Goal: Task Accomplishment & Management: Manage account settings

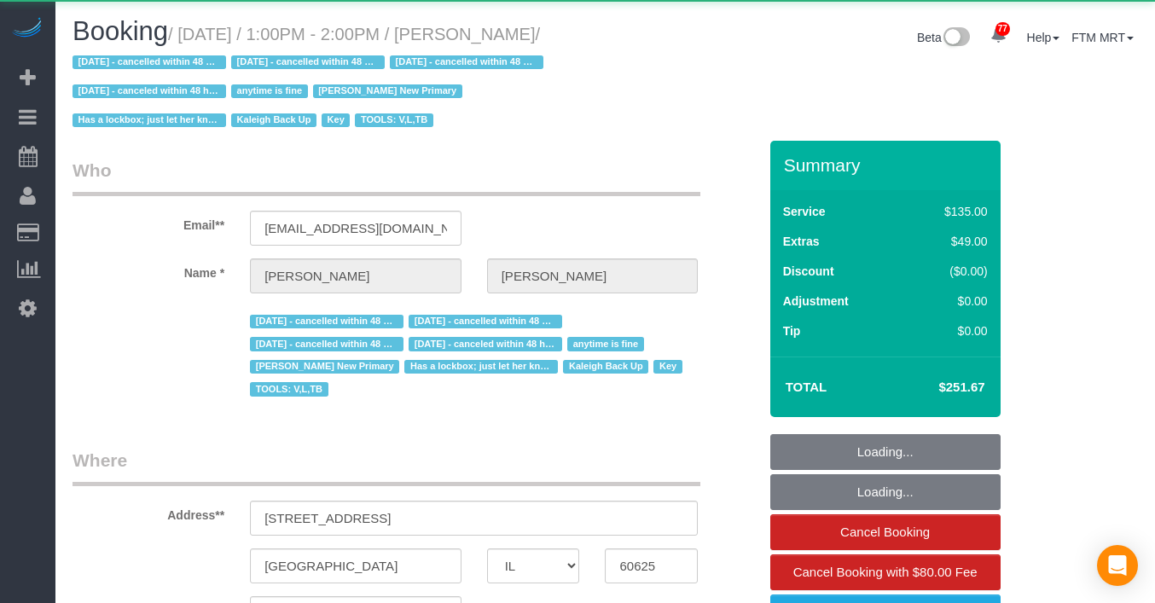
select select "IL"
select select "string:fspay-1cfd67ac-96d3-468c-bcfc-e0e5e7245c66"
select select "number:1"
select select "number:69"
select select "number:139"
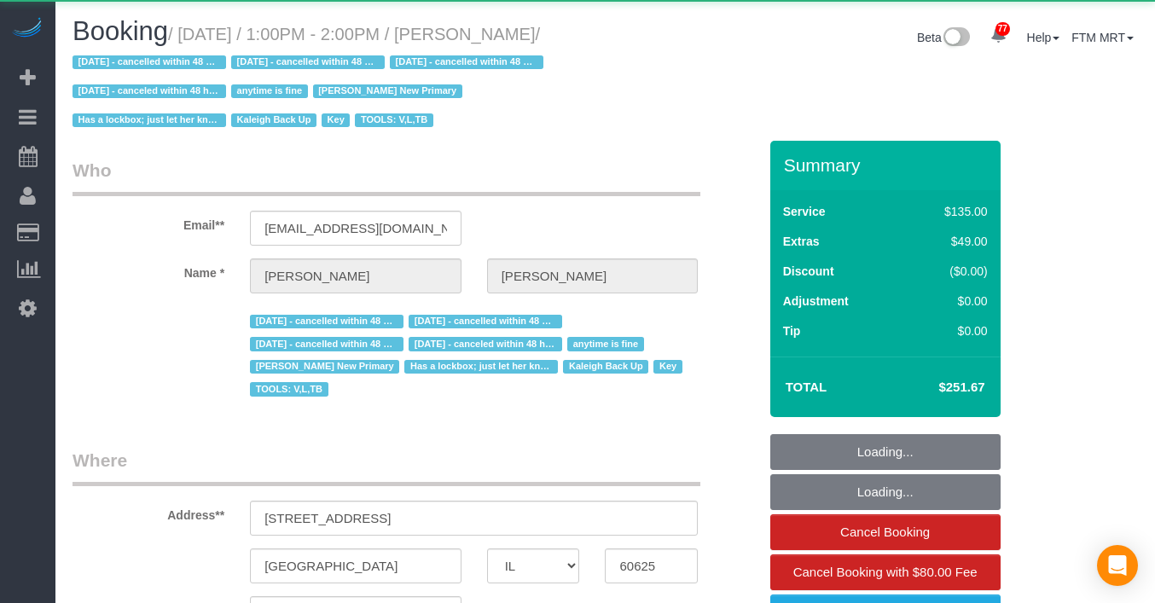
select select "number:98"
select select "number:141"
select select "number:143"
select select "4"
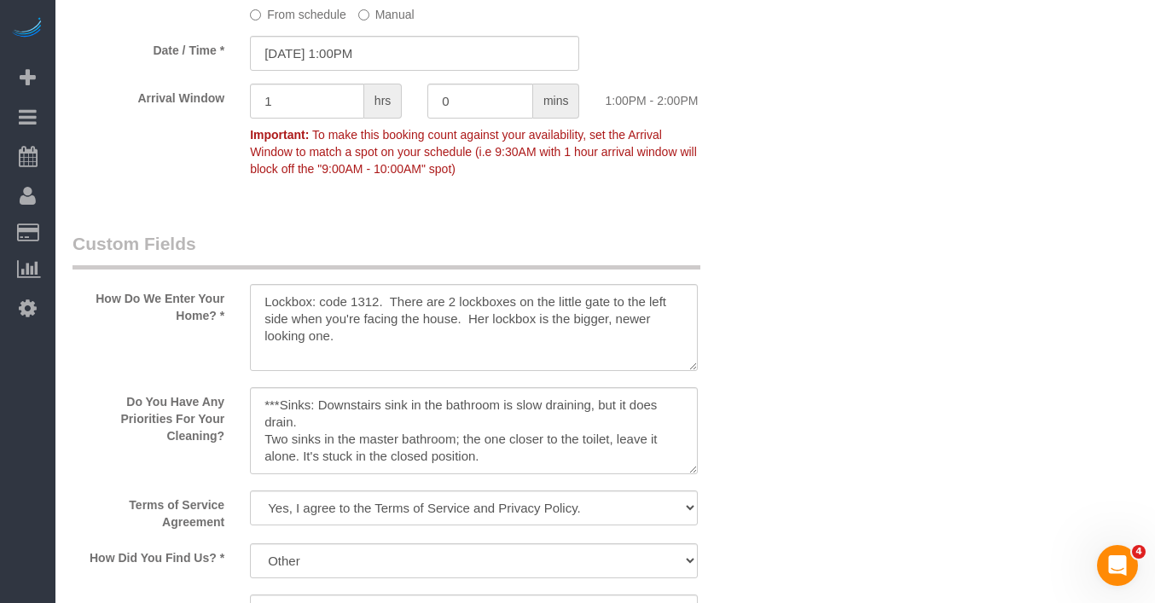
scroll to position [1691, 0]
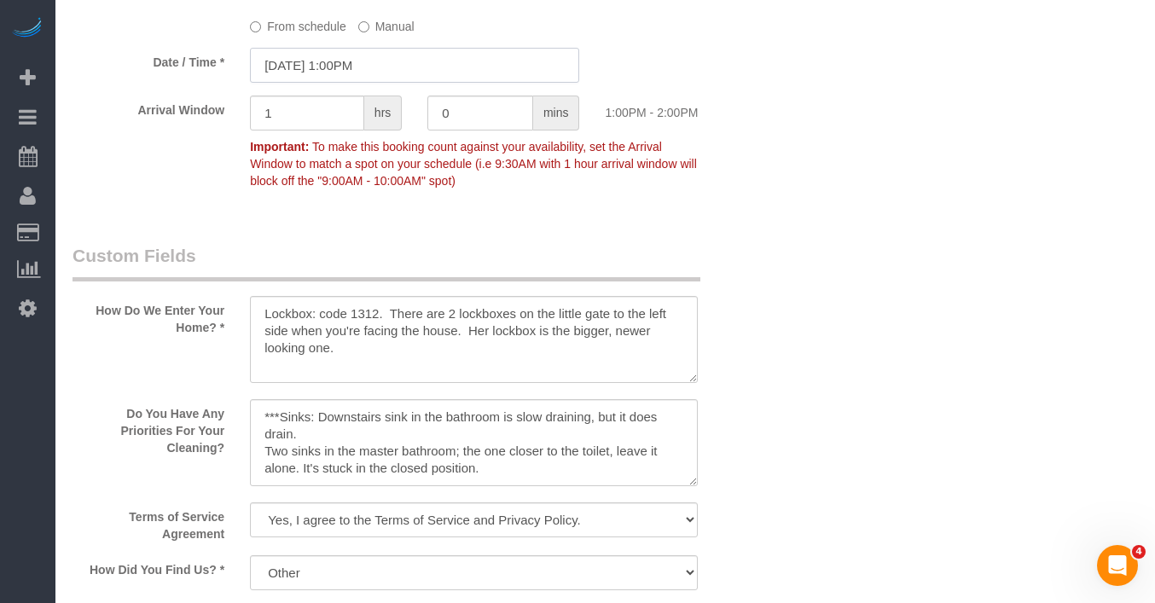
click at [416, 60] on input "08/19/2025 1:00PM" at bounding box center [414, 65] width 329 height 35
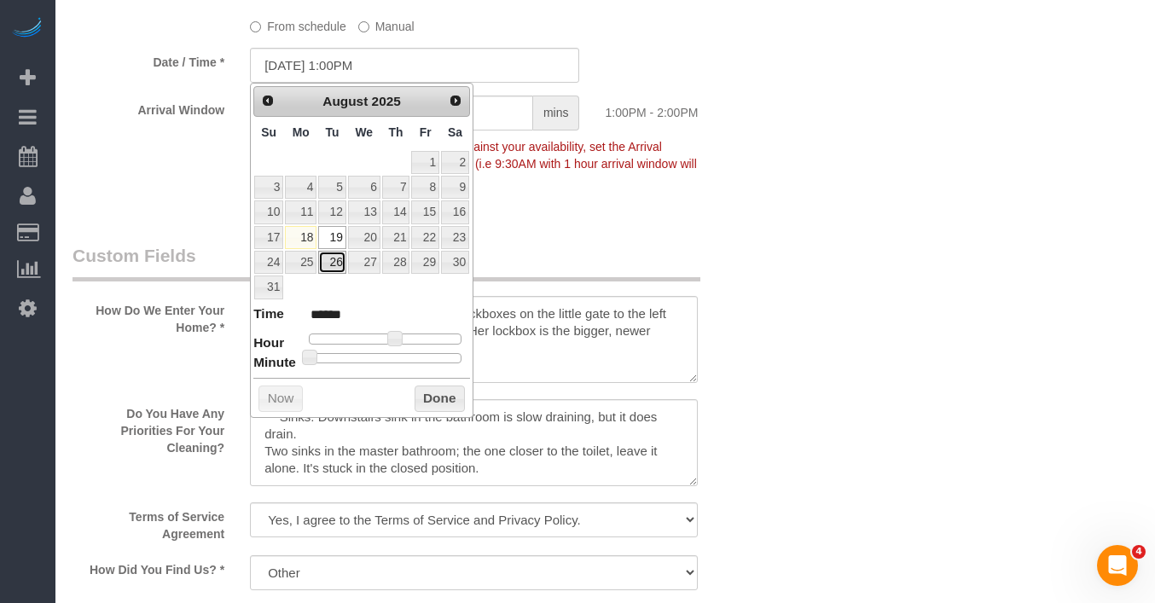
click at [328, 262] on link "26" at bounding box center [331, 262] width 27 height 23
type input "08/26/2025 1:00PM"
click at [442, 389] on button "Done" at bounding box center [440, 399] width 50 height 27
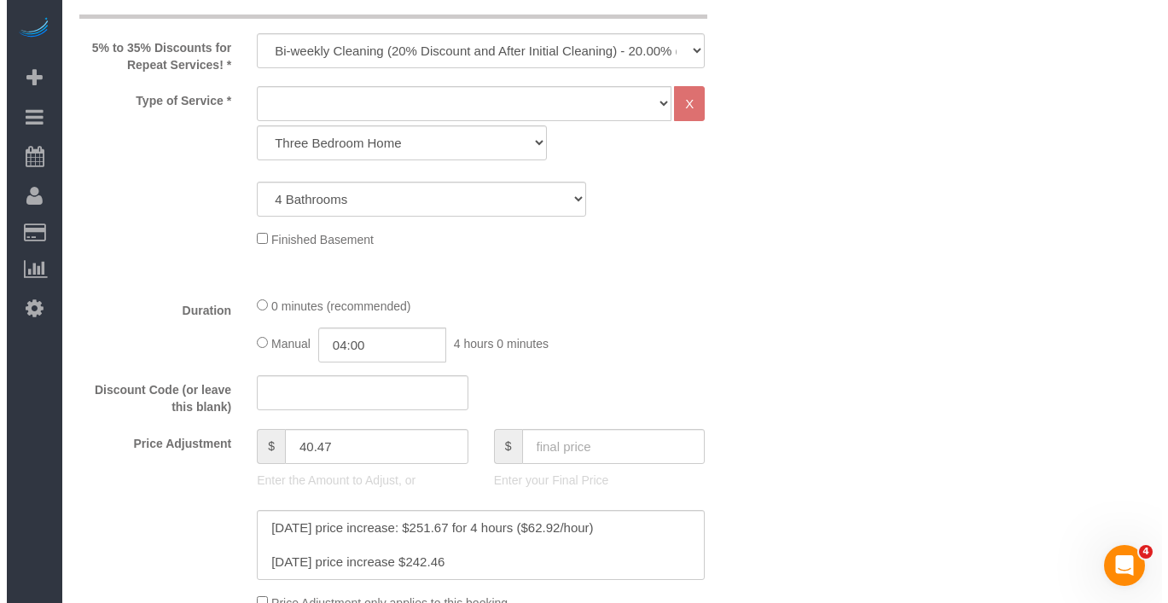
scroll to position [0, 0]
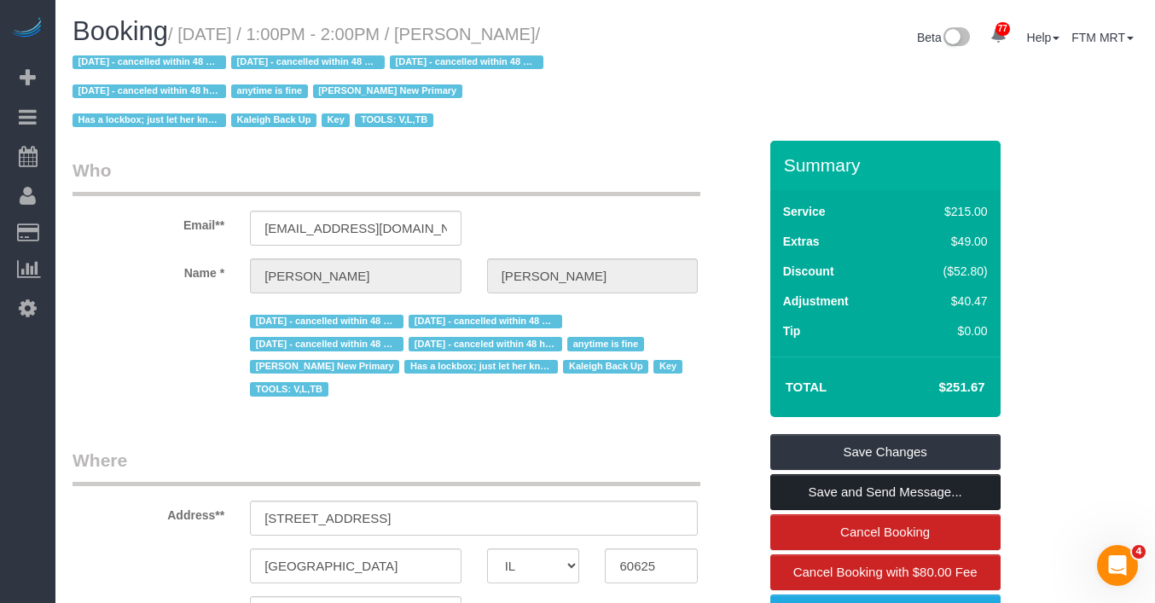
click at [836, 483] on link "Save and Send Message..." at bounding box center [885, 492] width 230 height 36
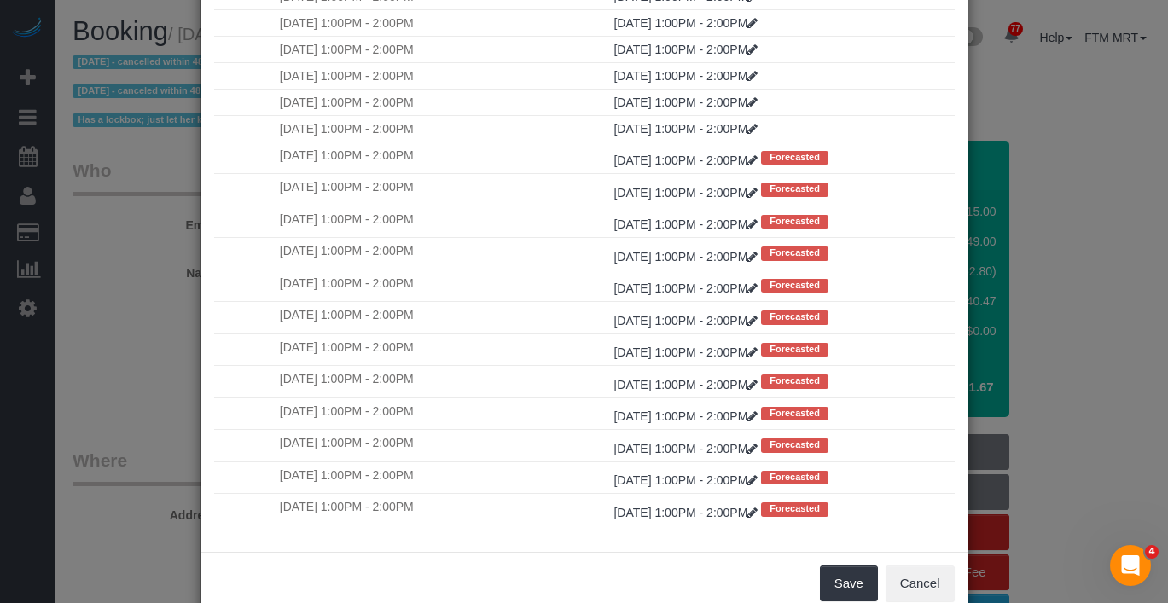
scroll to position [161, 0]
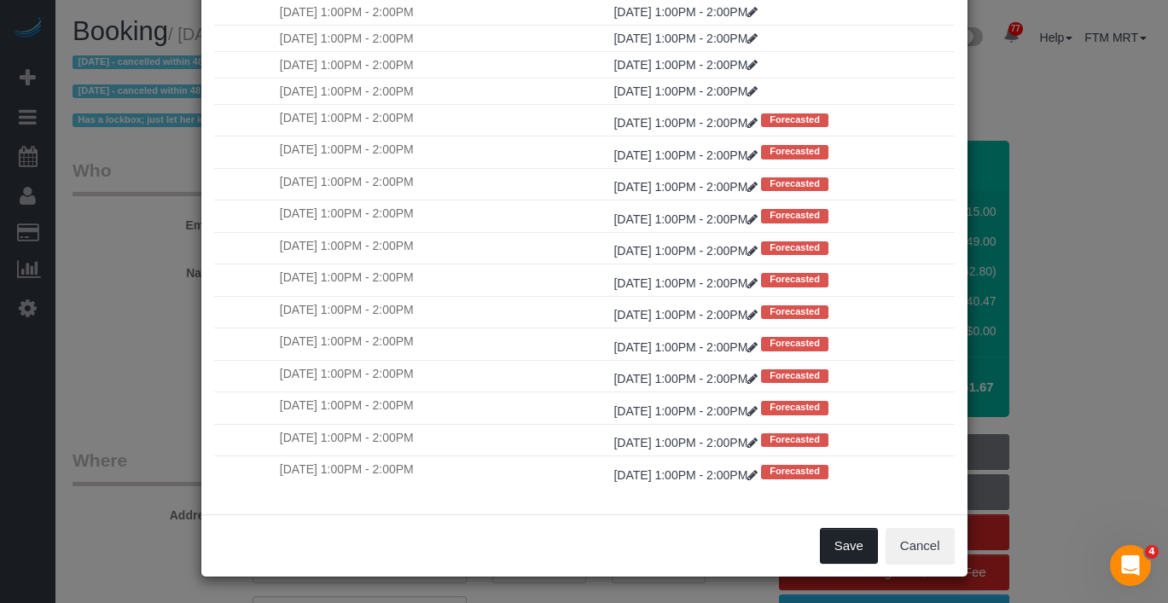
click at [849, 544] on button "Save" at bounding box center [849, 546] width 58 height 36
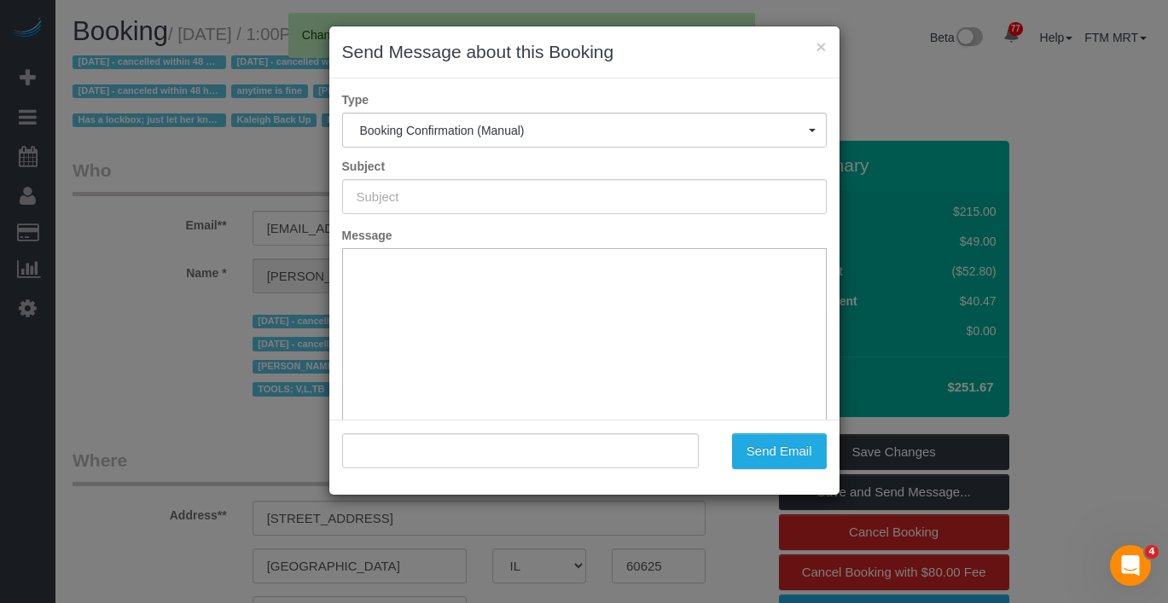
type input "Your Booking With Fresh Tech Maid, Confirmed!"
type input ""Stephanie Jones" <sjones@fslegal.com>"
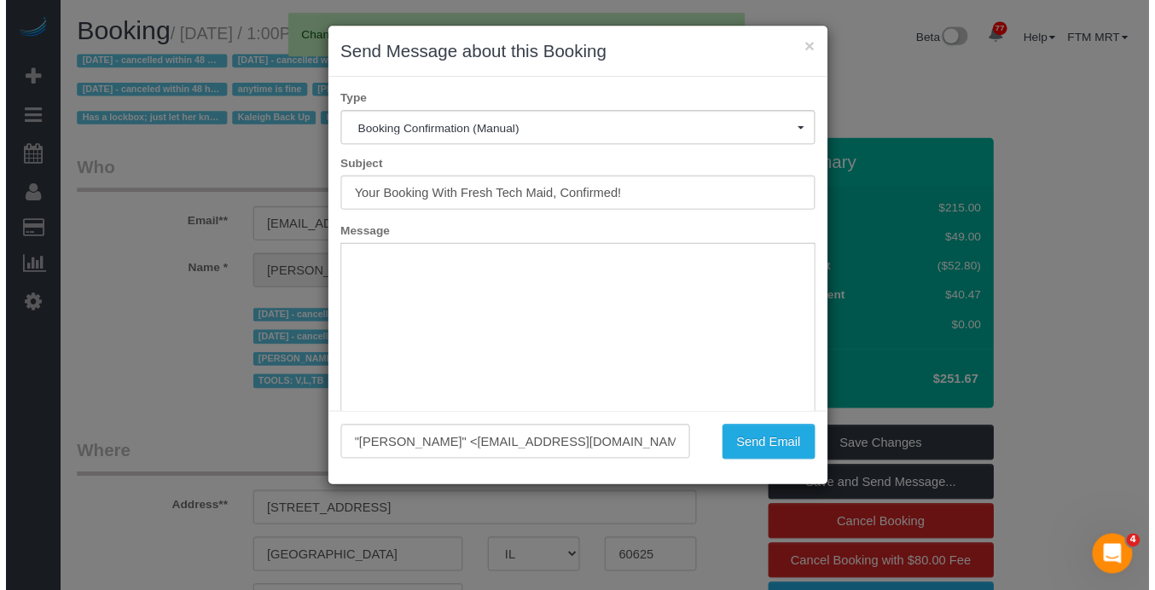
scroll to position [0, 0]
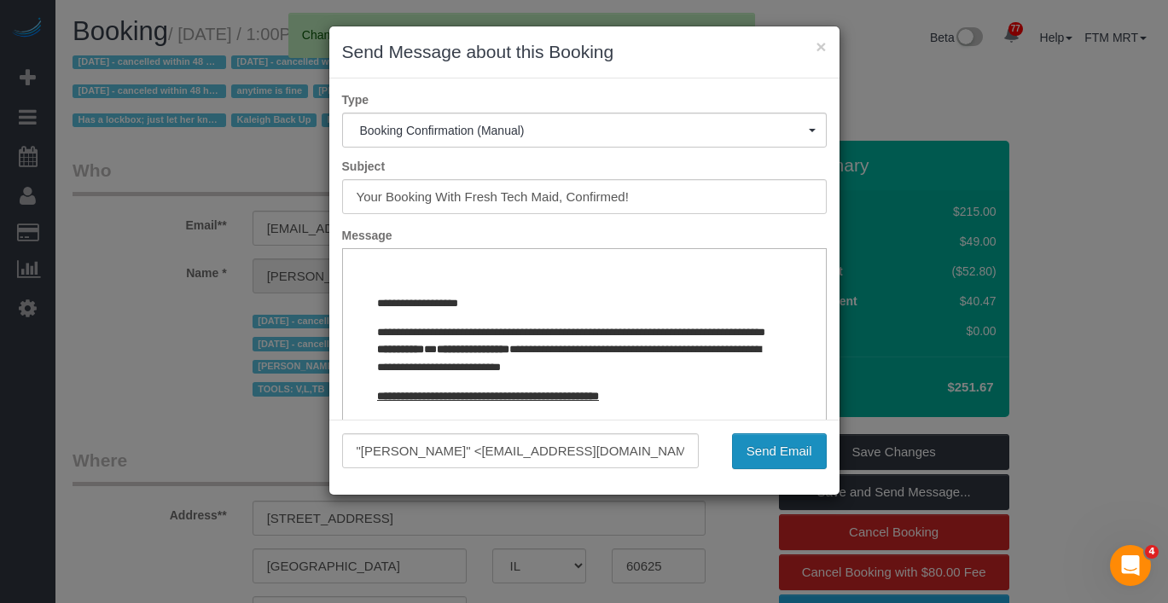
click at [787, 451] on button "Send Email" at bounding box center [779, 451] width 95 height 36
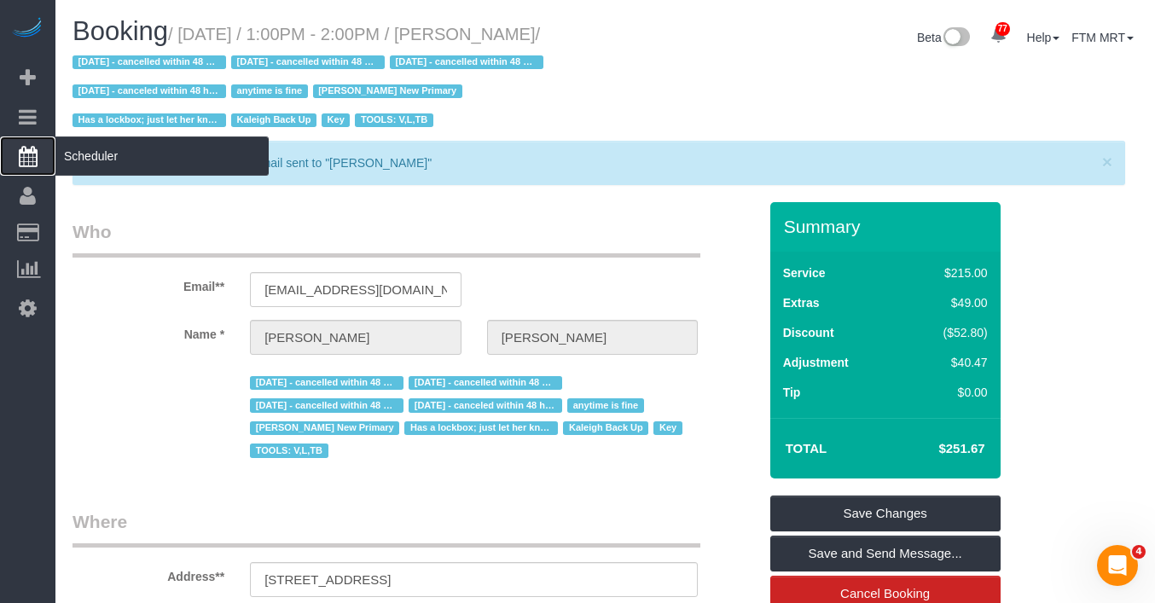
click at [107, 158] on span "Scheduler" at bounding box center [161, 155] width 213 height 39
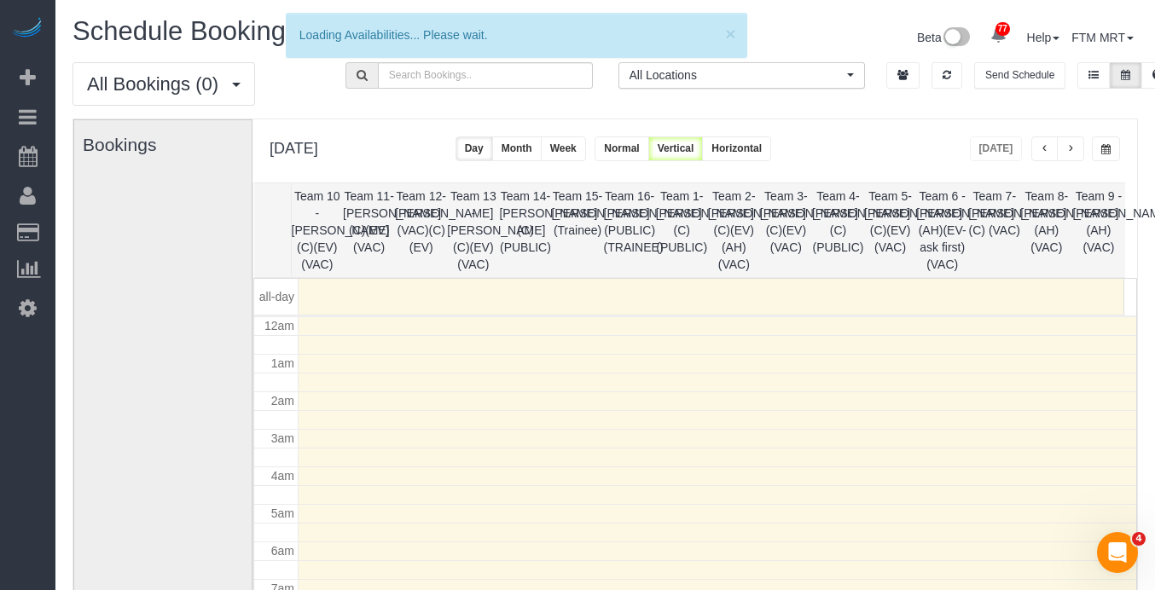
scroll to position [226, 0]
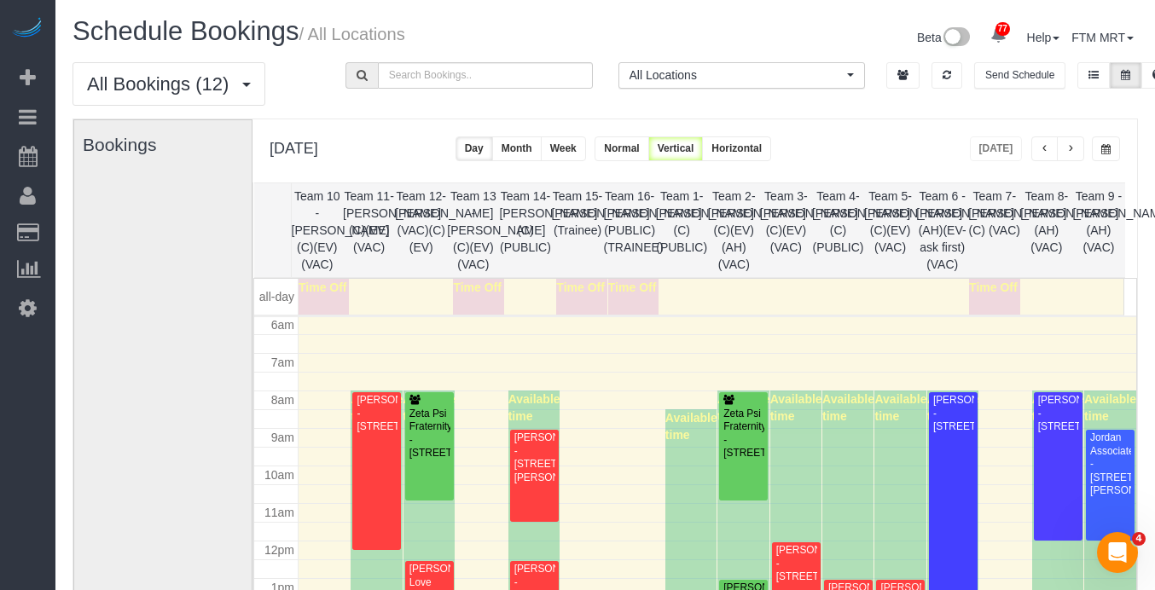
click at [1102, 143] on button "button" at bounding box center [1106, 148] width 28 height 25
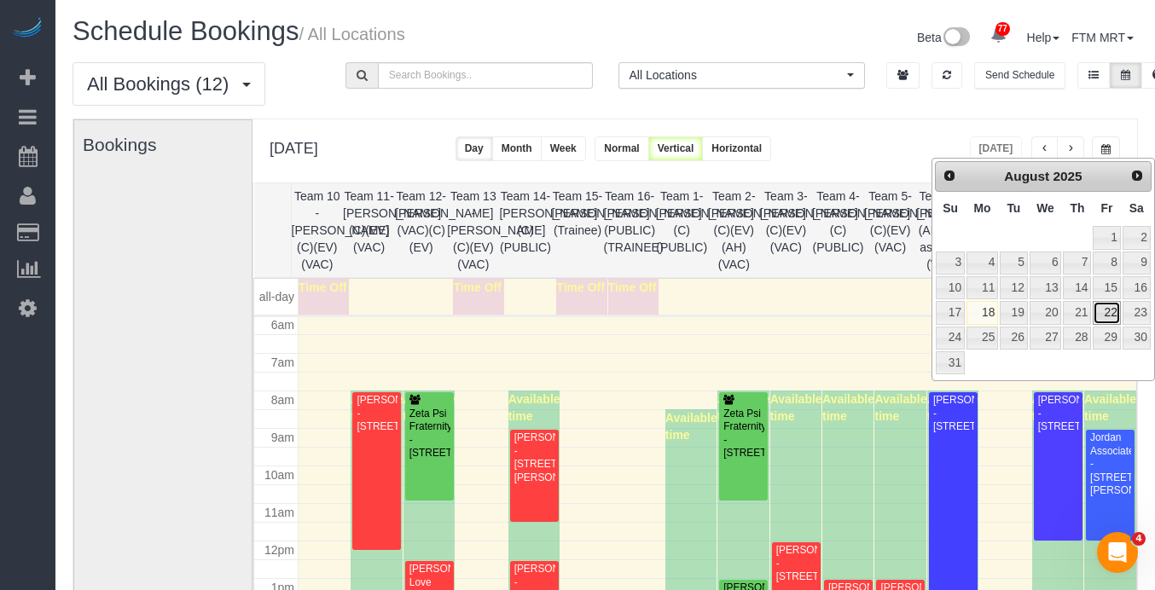
click at [1104, 309] on link "22" at bounding box center [1106, 312] width 27 height 23
type input "**********"
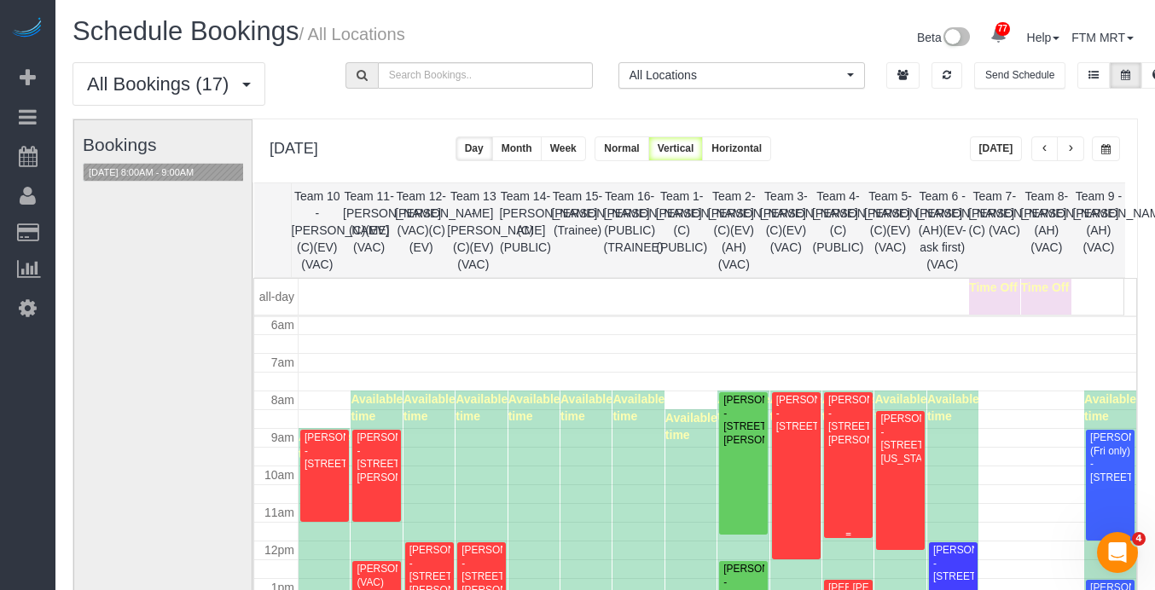
click at [834, 447] on div "[PERSON_NAME] - [STREET_ADDRESS][PERSON_NAME]" at bounding box center [848, 420] width 42 height 53
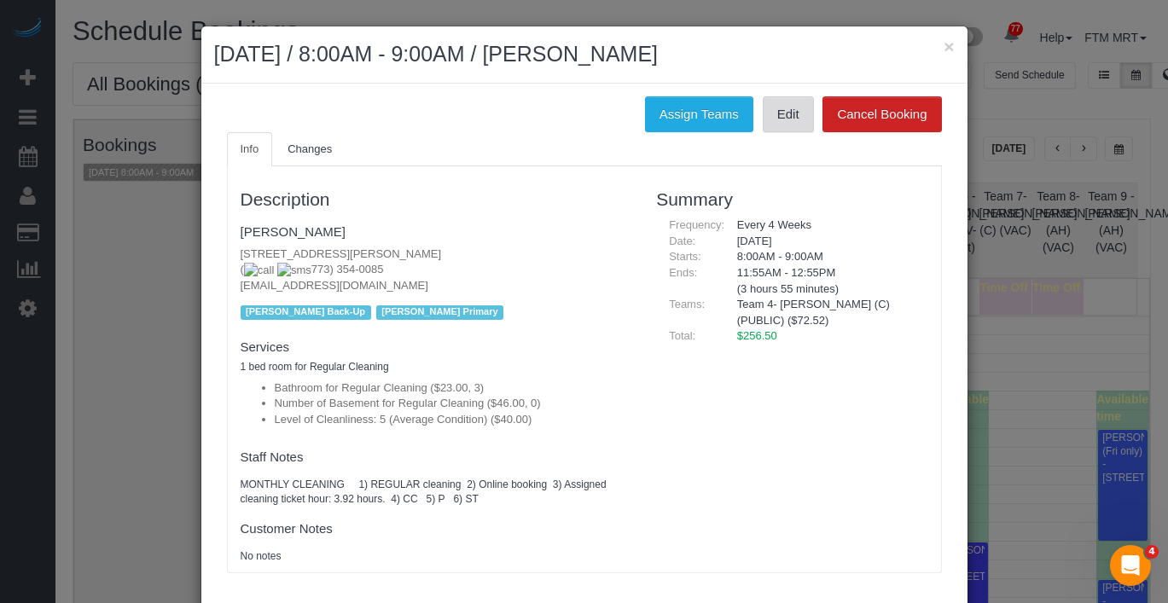
click at [799, 125] on link "Edit" at bounding box center [788, 114] width 51 height 36
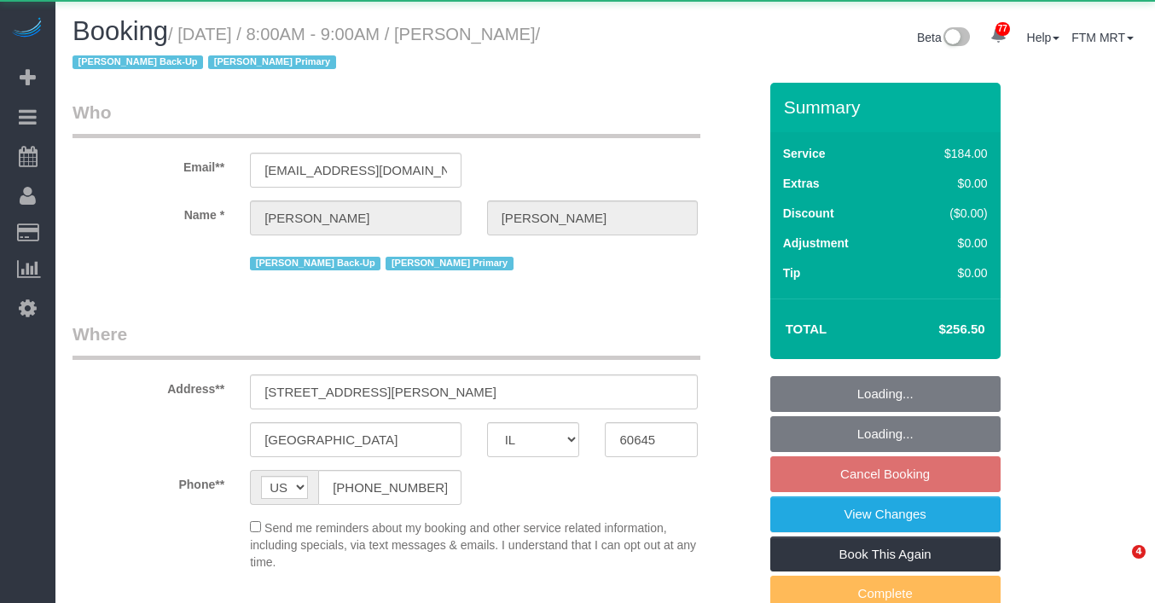
select select "IL"
select select "string:fspay-7a5275a9-e265-42b2-a9a4-6982b5ba883e"
select select "object:1188"
select select "512"
select select "3"
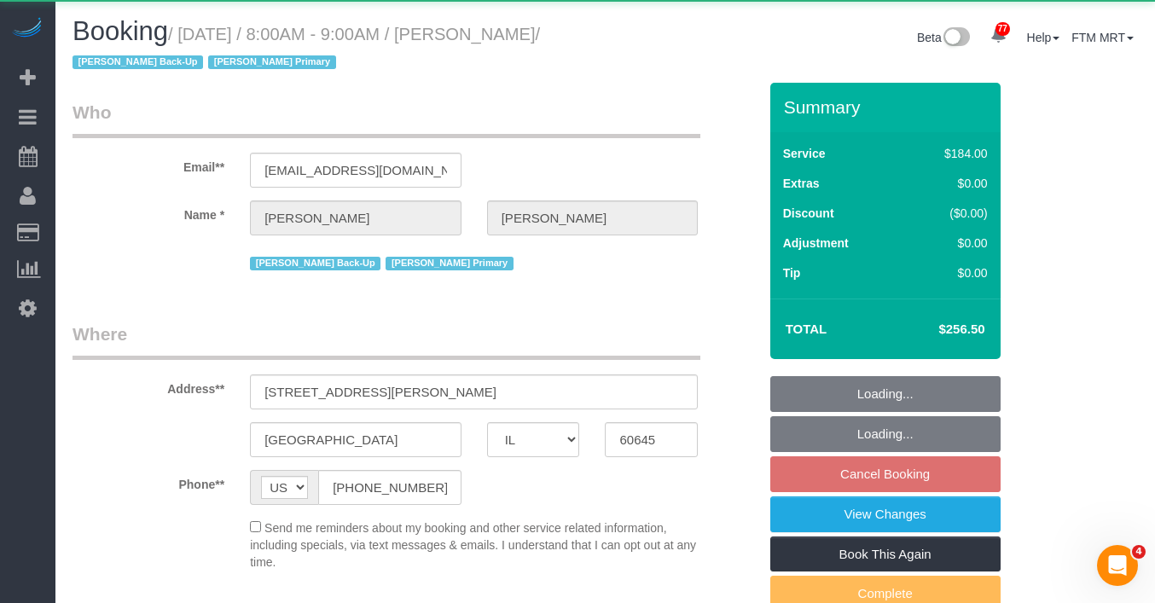
select select "5"
select select "spot1"
select select "number:1"
select select "number:58"
select select "number:139"
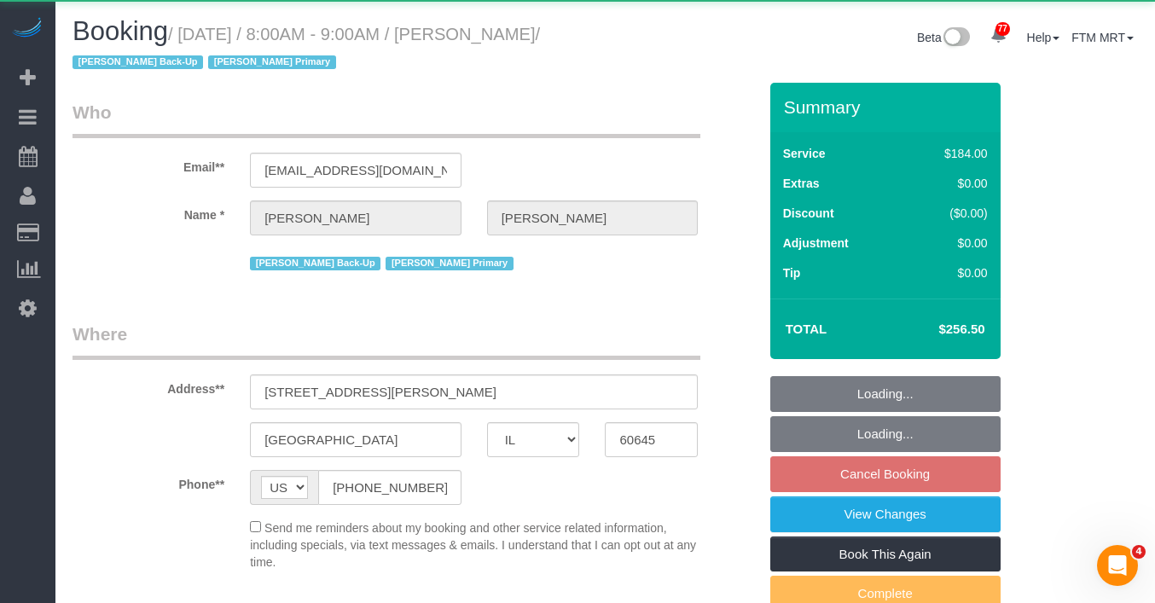
select select "number:104"
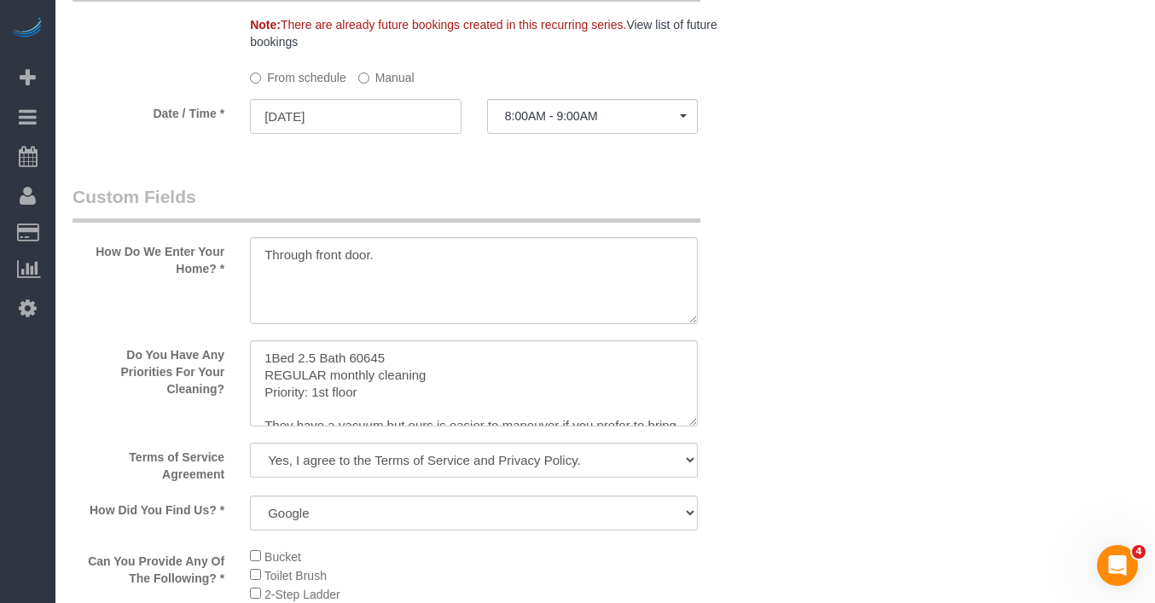
scroll to position [1604, 0]
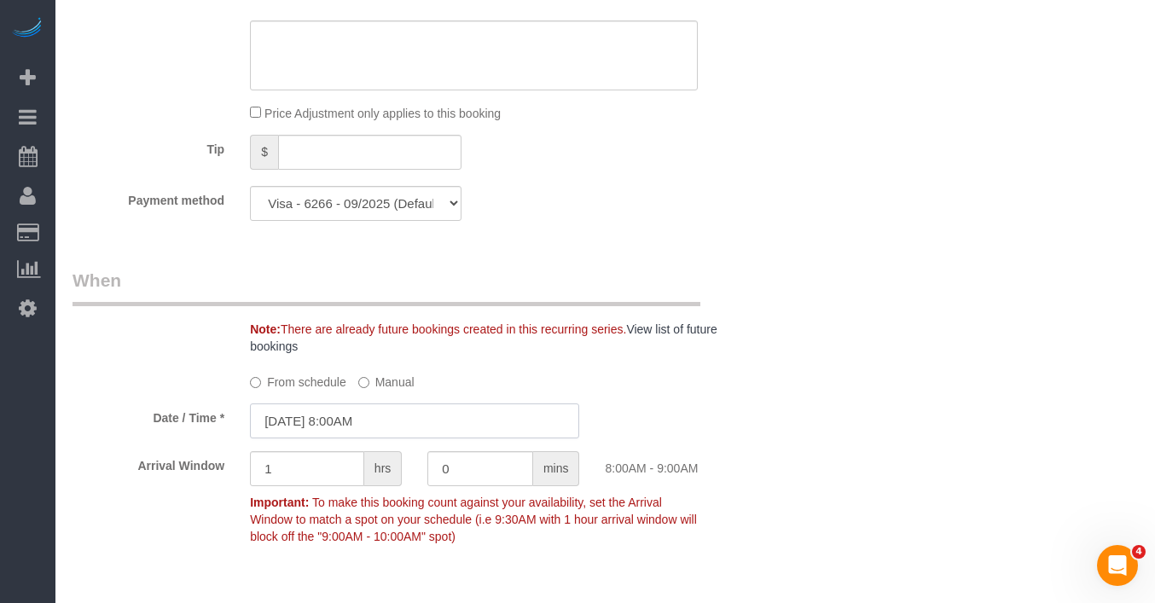
click at [420, 421] on input "[DATE] 8:00AM" at bounding box center [414, 420] width 329 height 35
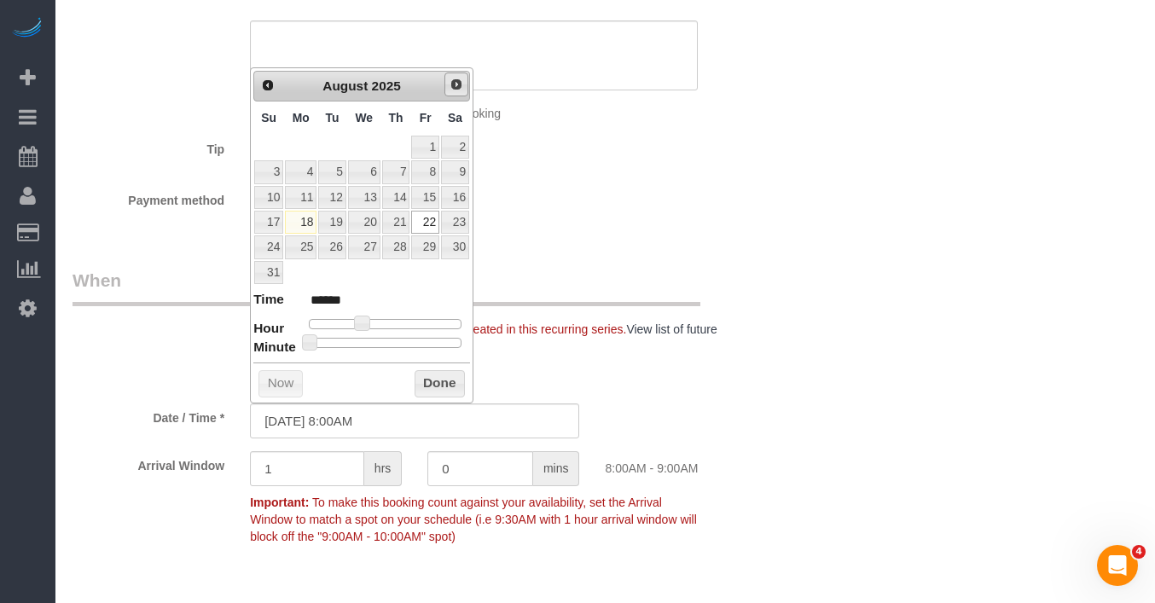
click at [458, 93] on link "Next" at bounding box center [456, 85] width 24 height 24
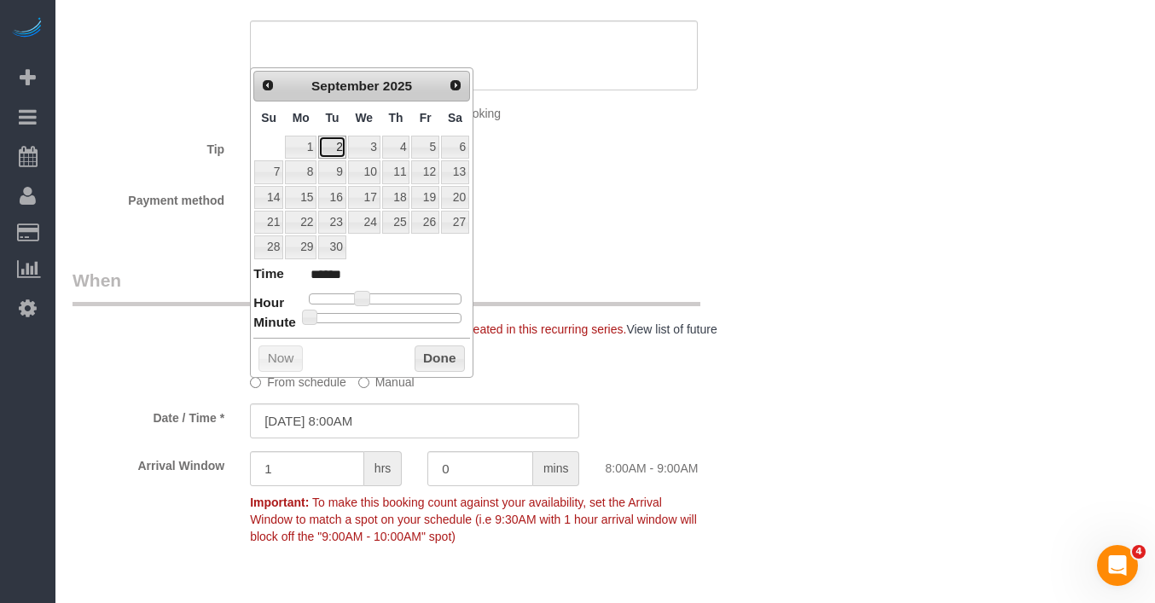
click at [337, 150] on link "2" at bounding box center [331, 147] width 27 height 23
type input "[DATE] 9:00AM"
type input "******"
type input "[DATE] 10:00AM"
type input "*******"
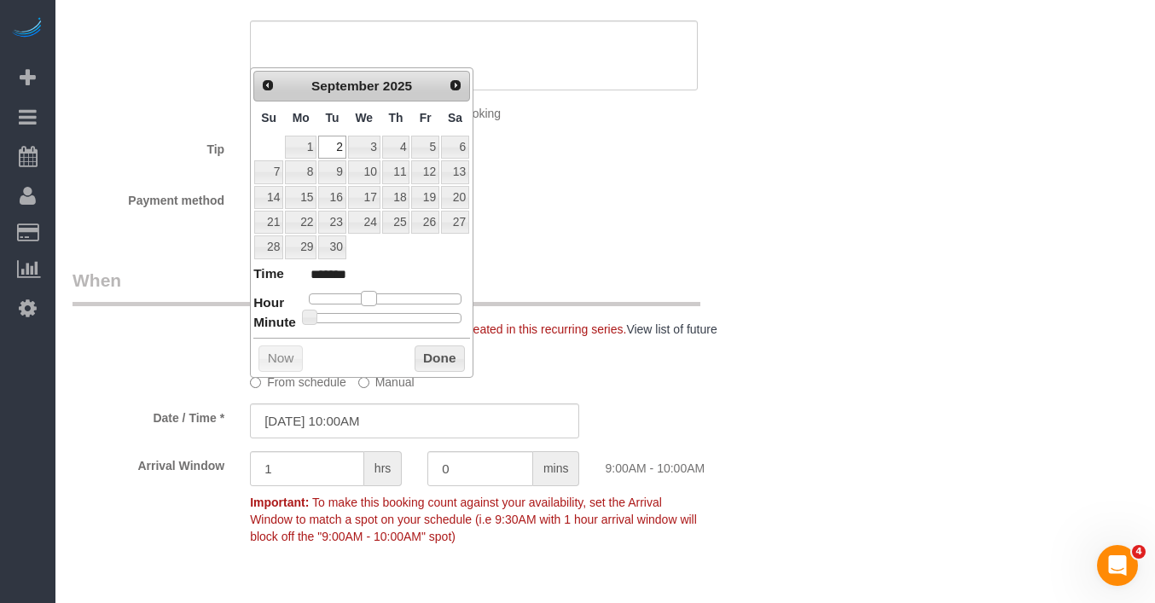
type input "[DATE] 11:00AM"
type input "*******"
type input "[DATE] 12:00PM"
type input "*******"
drag, startPoint x: 368, startPoint y: 301, endPoint x: 398, endPoint y: 298, distance: 30.1
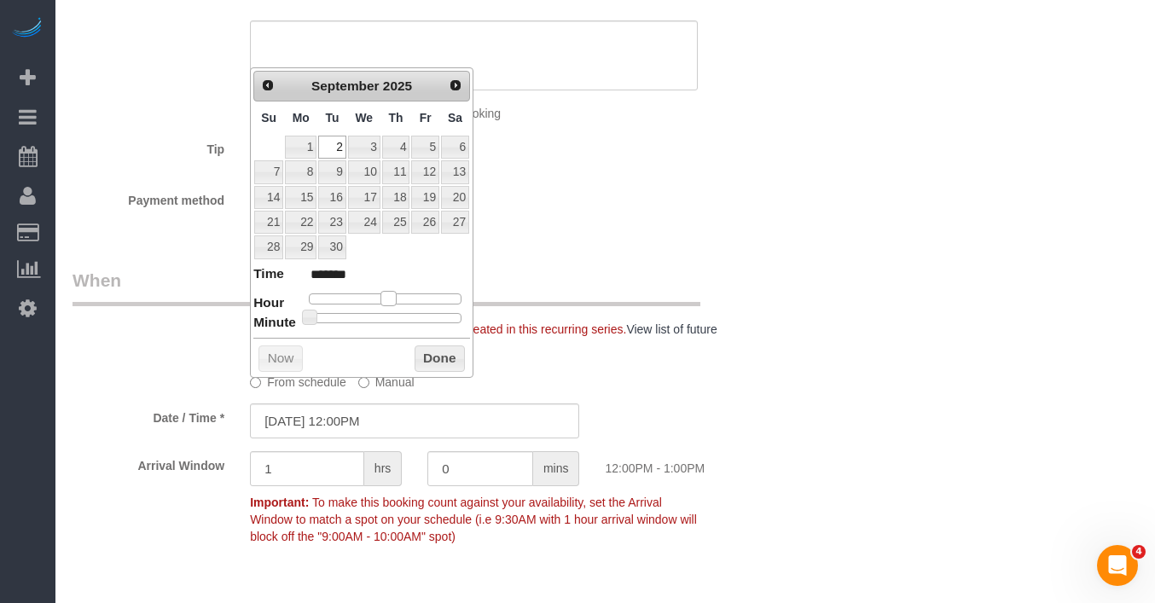
click at [398, 298] on div at bounding box center [385, 298] width 153 height 10
click at [434, 357] on button "Done" at bounding box center [440, 358] width 50 height 27
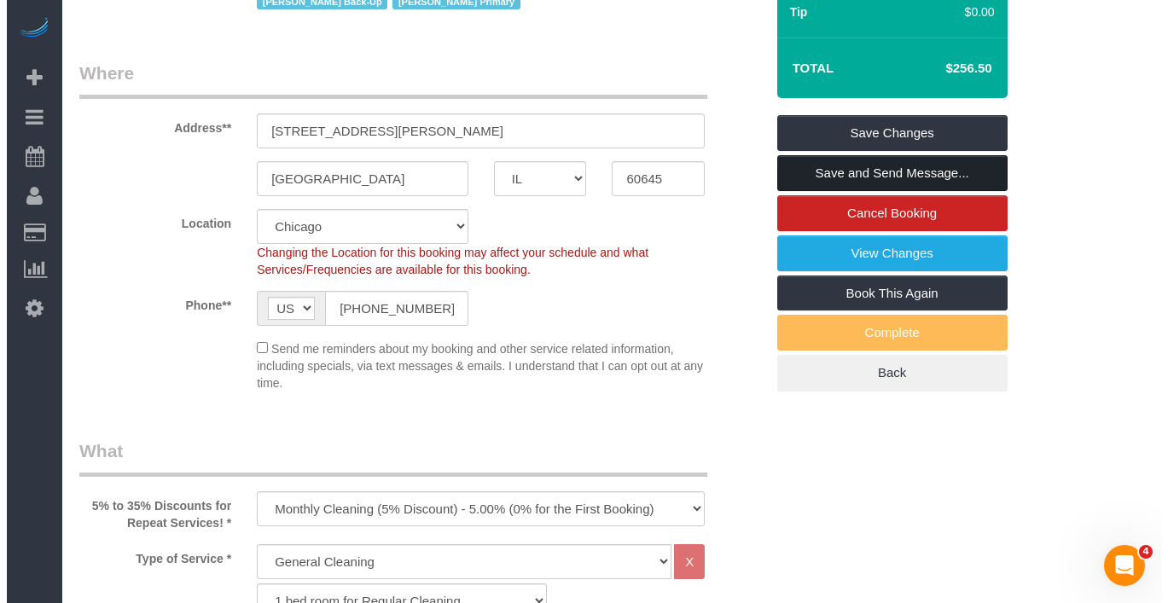
scroll to position [254, 0]
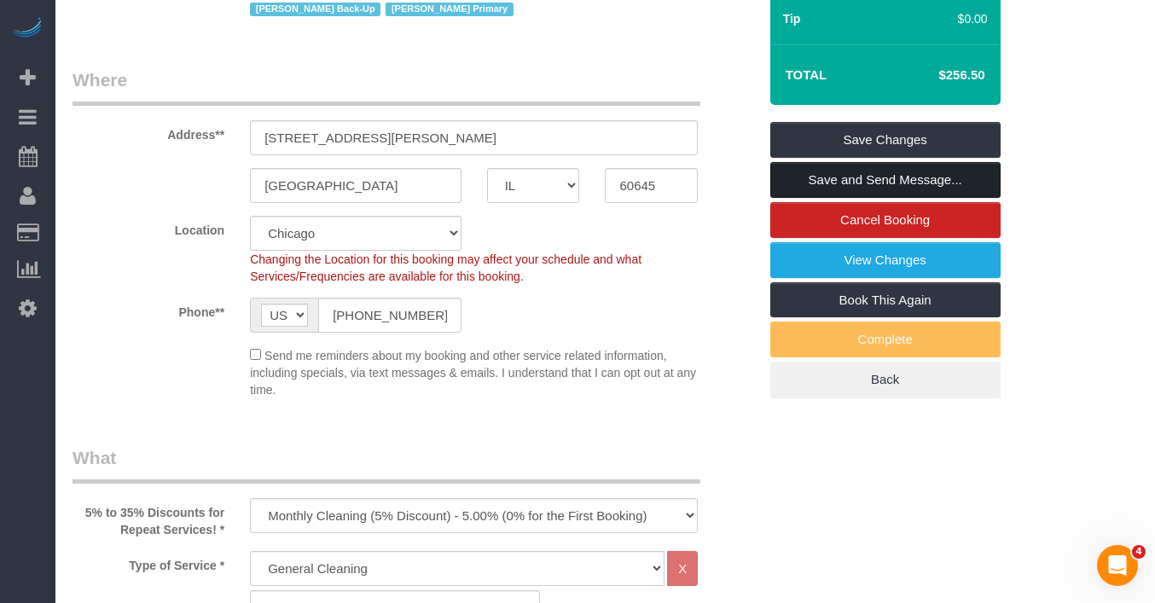
drag, startPoint x: 808, startPoint y: 183, endPoint x: 871, endPoint y: 189, distance: 63.3
click at [808, 183] on link "Save and Send Message..." at bounding box center [885, 180] width 230 height 36
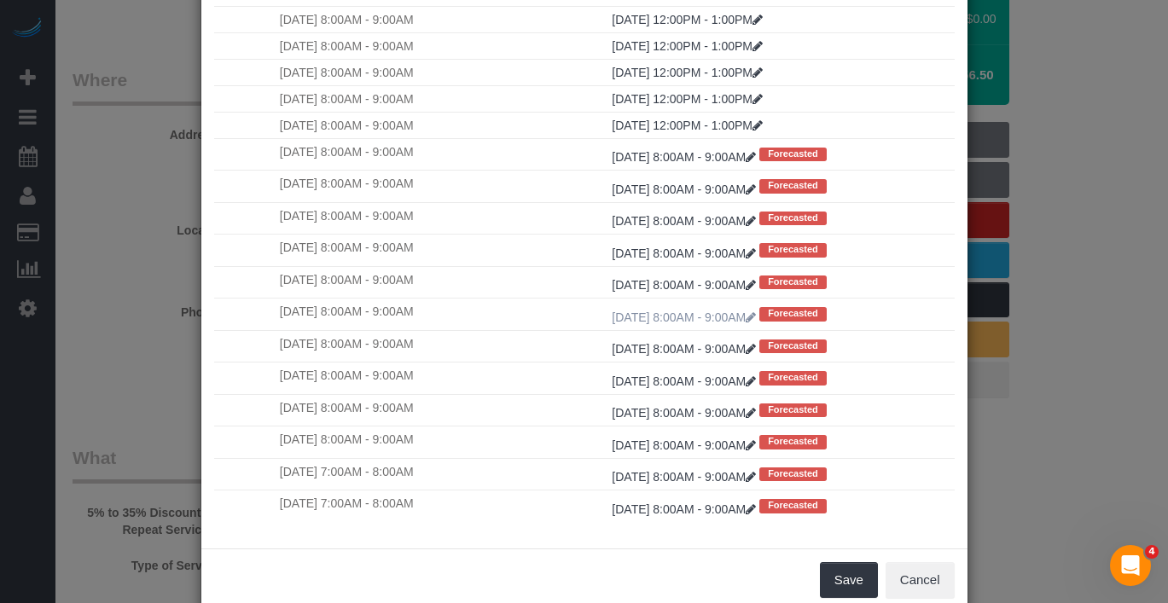
scroll to position [161, 0]
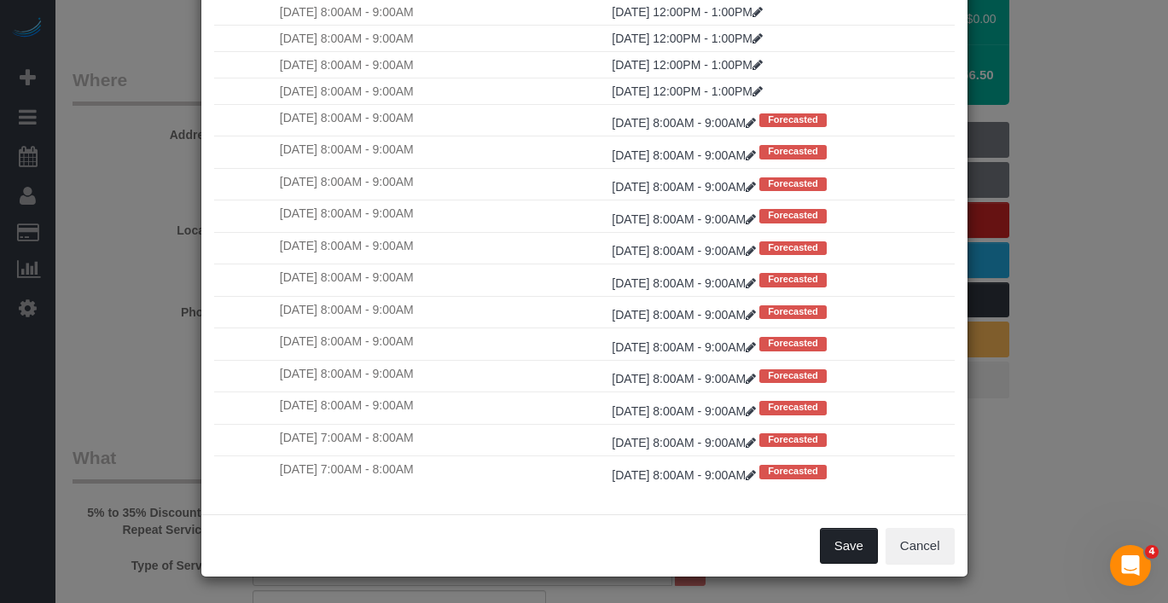
click at [837, 537] on button "Save" at bounding box center [849, 546] width 58 height 36
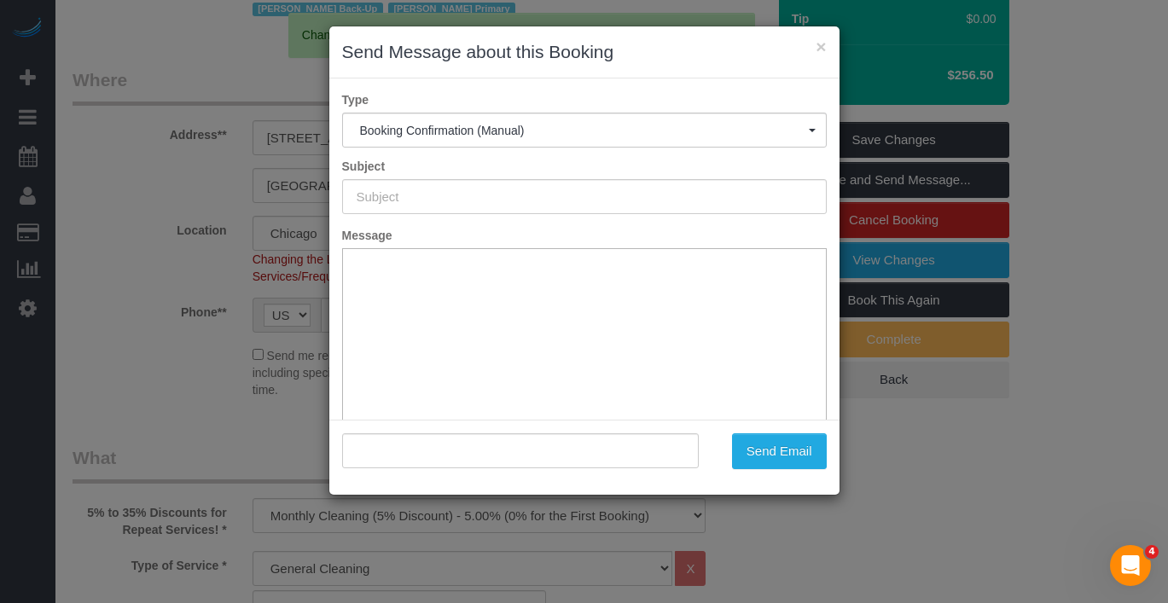
type input "Your Booking With Fresh Tech Maid, Confirmed!"
type input ""[PERSON_NAME]" <[EMAIL_ADDRESS][DOMAIN_NAME]>"
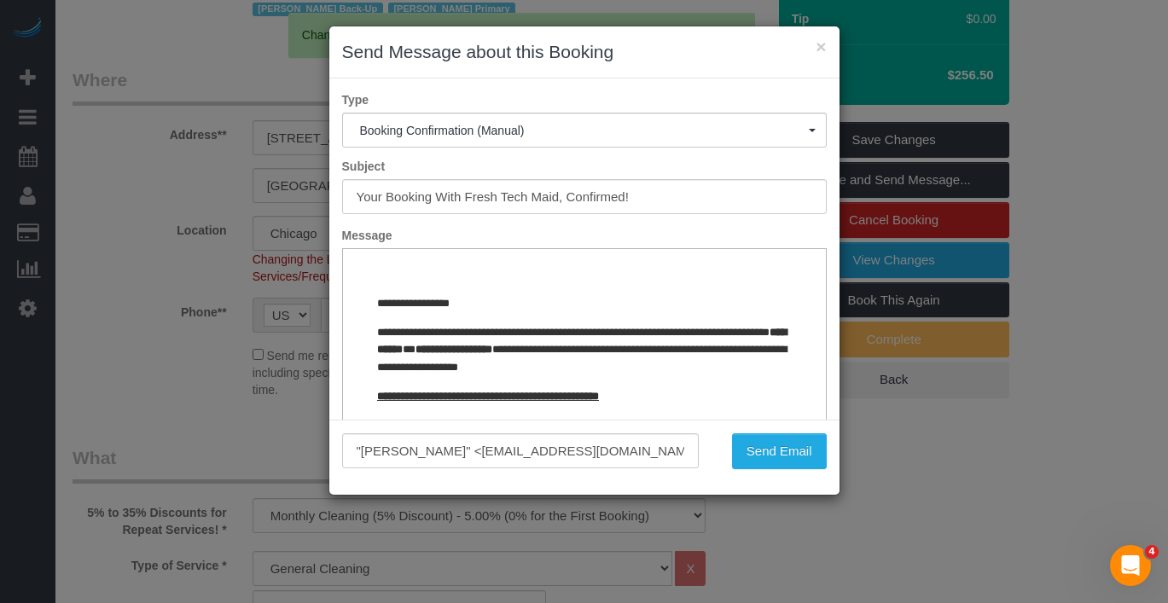
scroll to position [0, 0]
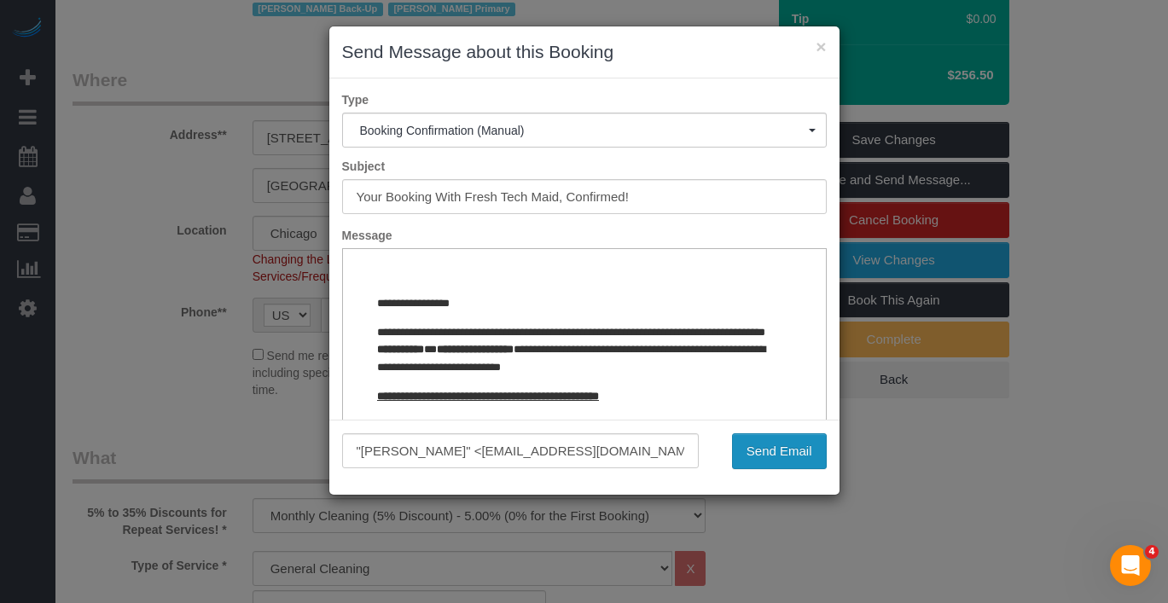
click at [791, 449] on button "Send Email" at bounding box center [779, 451] width 95 height 36
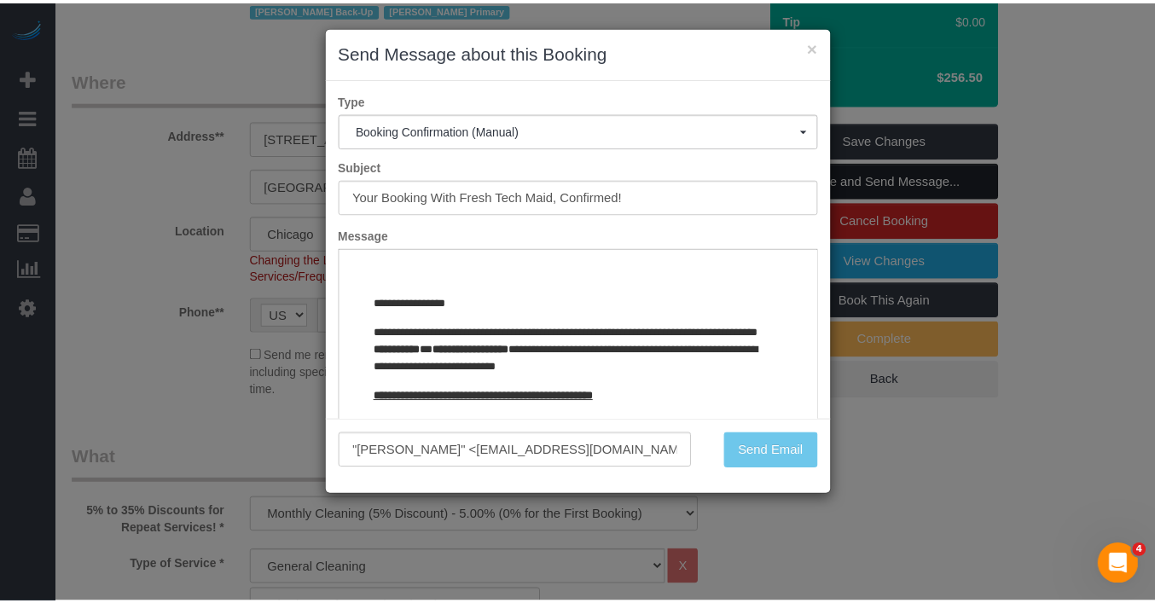
scroll to position [316, 0]
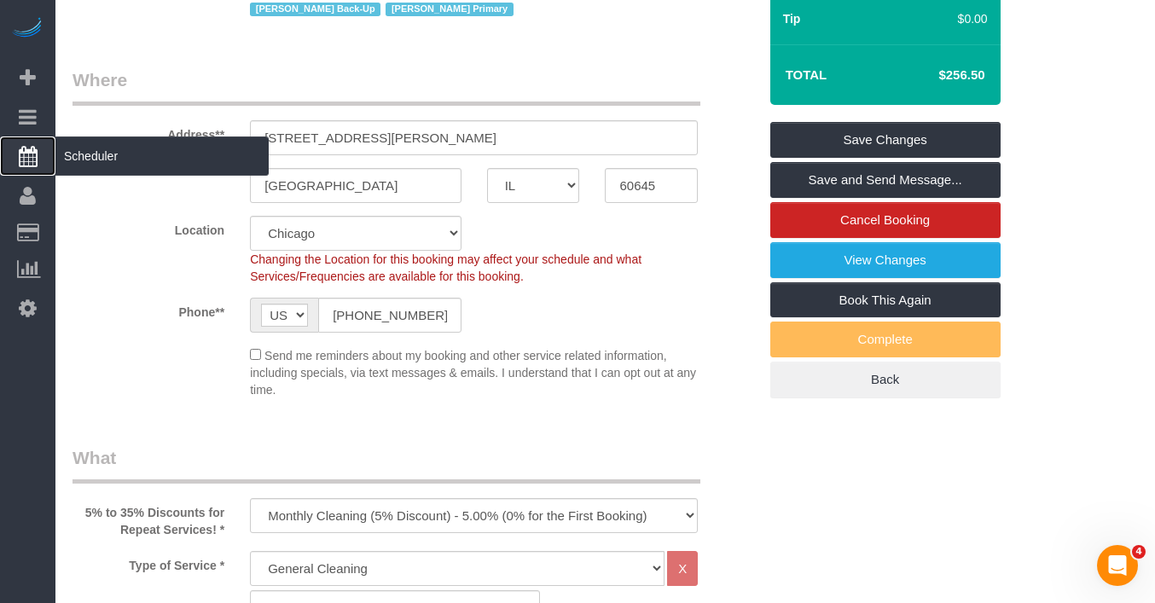
drag, startPoint x: 85, startPoint y: 160, endPoint x: 102, endPoint y: 161, distance: 16.3
click at [86, 160] on span "Scheduler" at bounding box center [161, 155] width 213 height 39
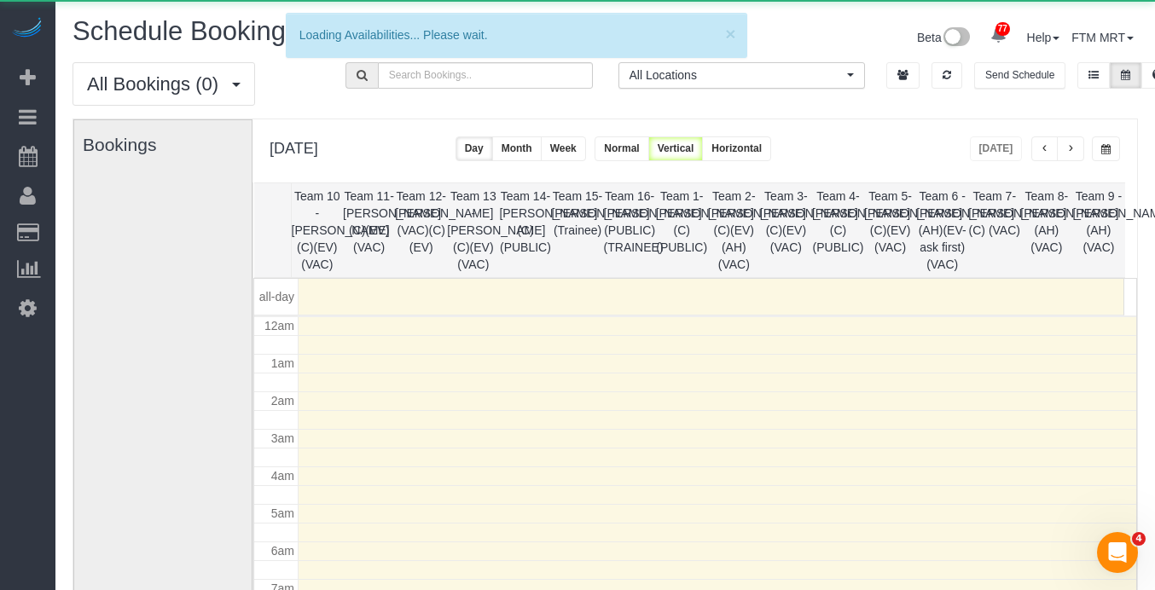
scroll to position [226, 0]
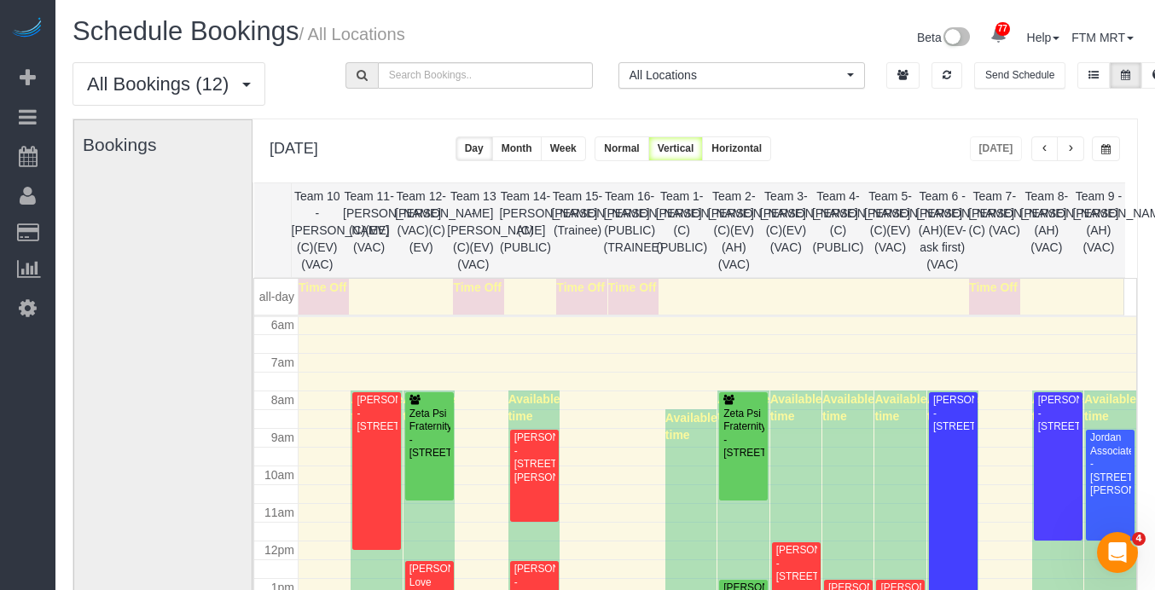
click at [1108, 140] on button "button" at bounding box center [1106, 148] width 28 height 25
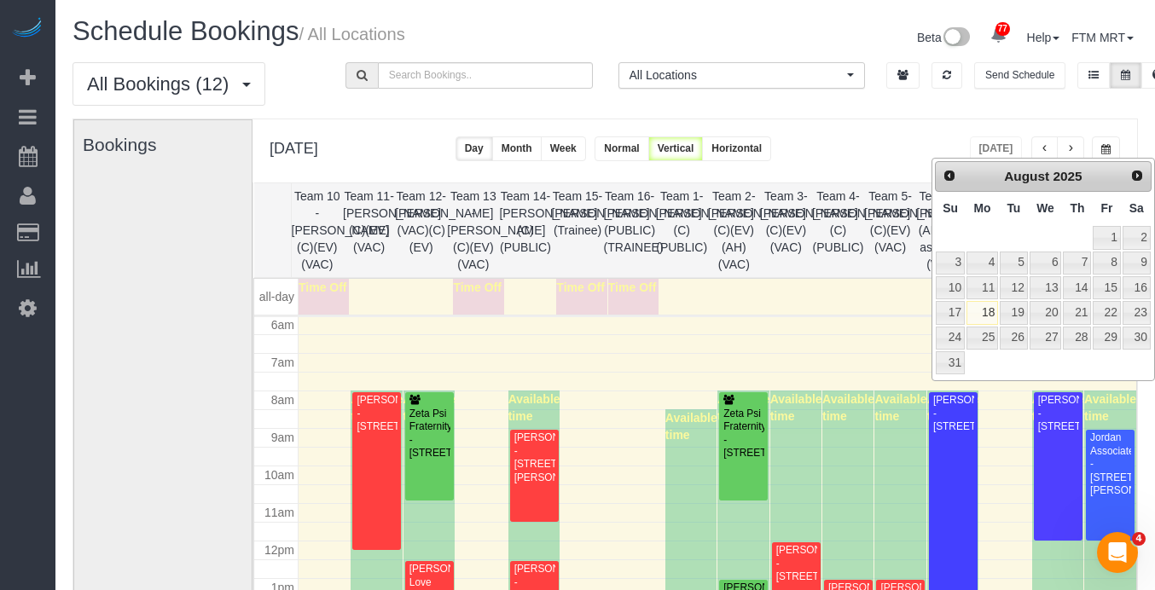
click at [1116, 168] on div "[DATE]" at bounding box center [1043, 177] width 154 height 24
click at [1135, 170] on span "Next" at bounding box center [1138, 175] width 14 height 14
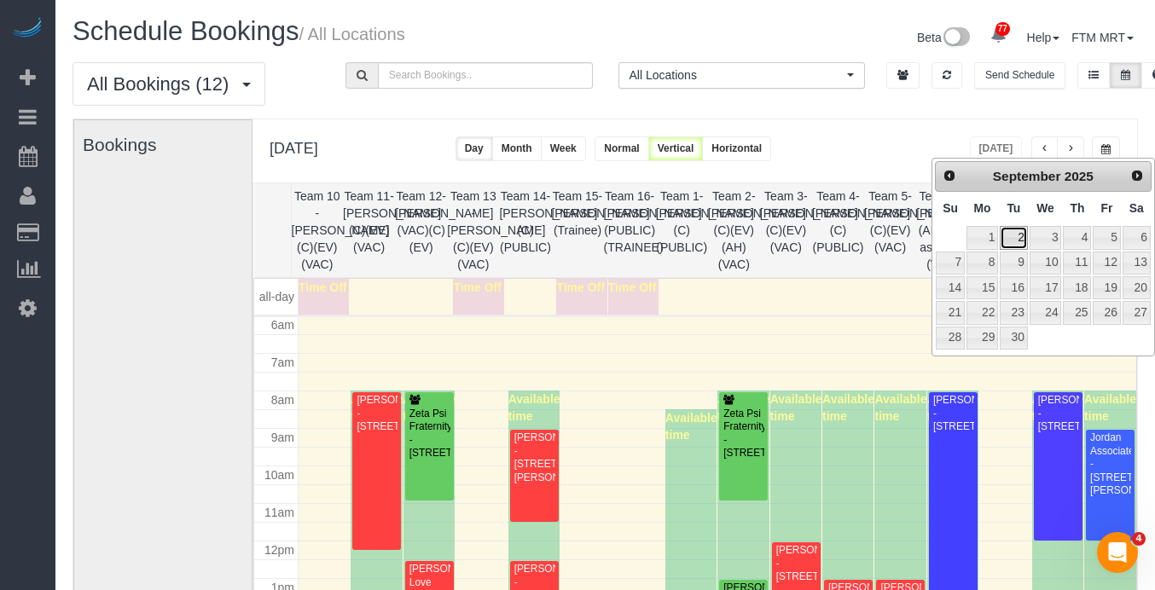
click at [1020, 234] on link "2" at bounding box center [1013, 237] width 27 height 23
type input "**********"
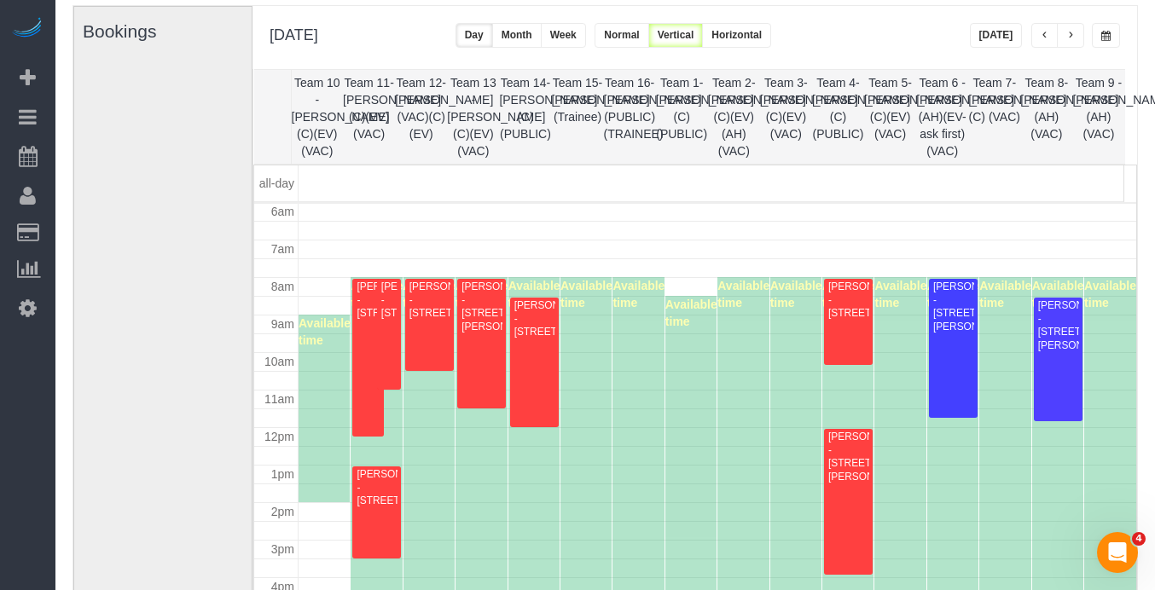
scroll to position [96, 0]
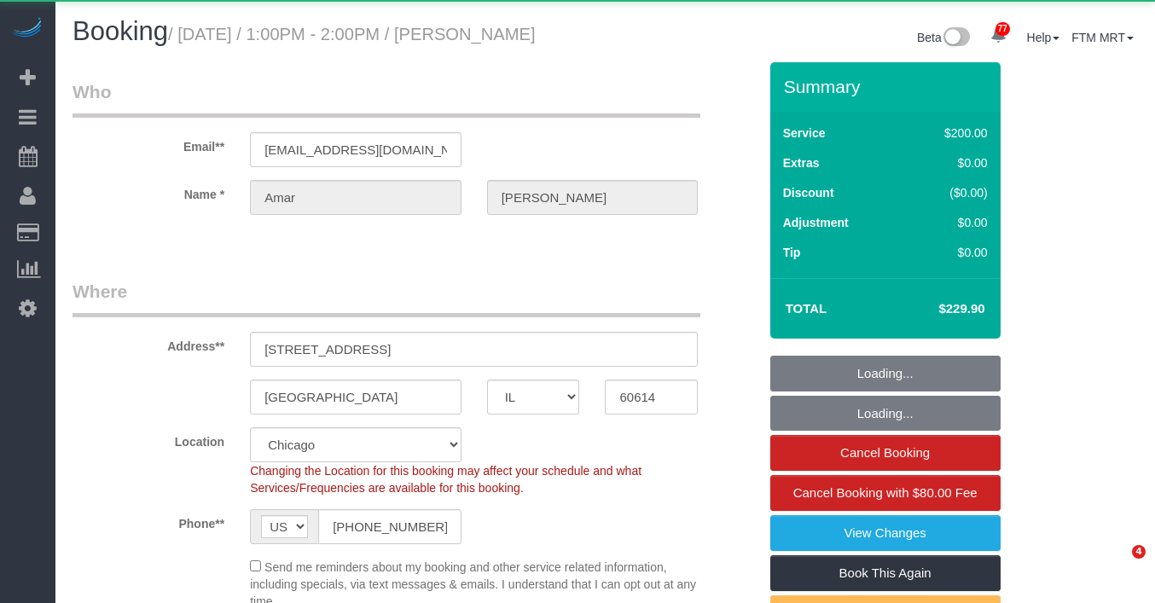
select select "IL"
select select "object:813"
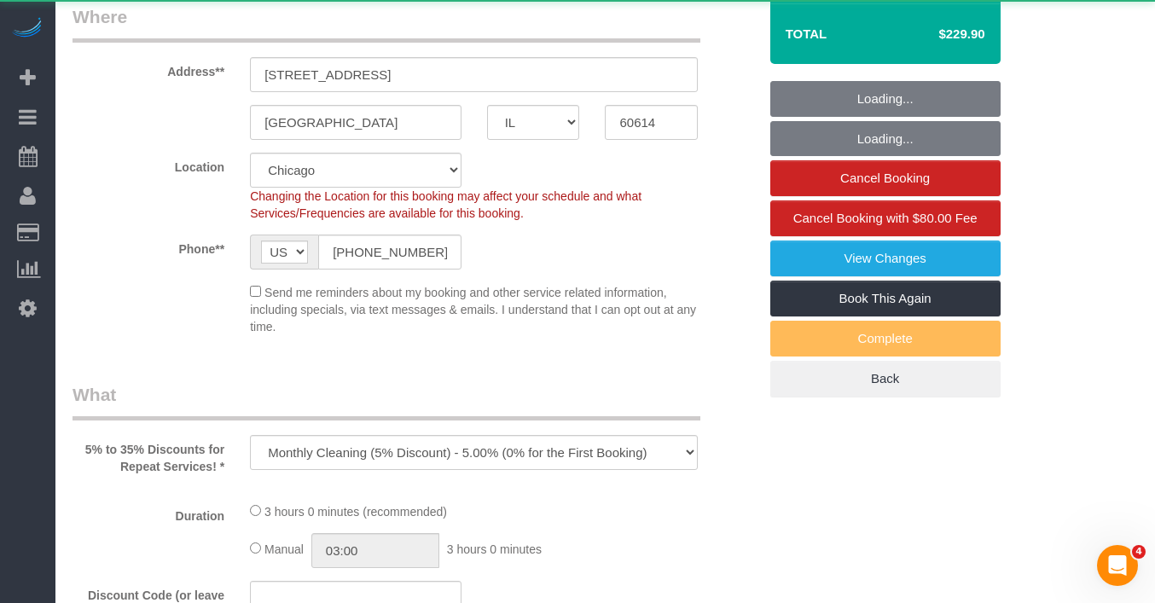
select select "512"
select select "2"
select select "number:1"
select select "number:58"
select select "number:139"
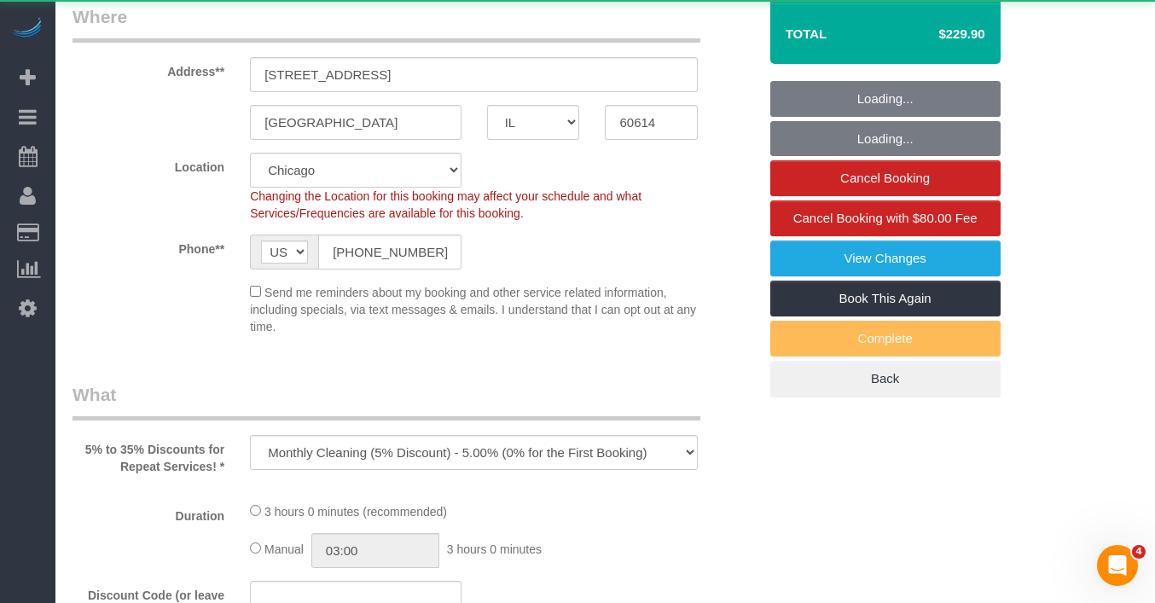
select select "number:106"
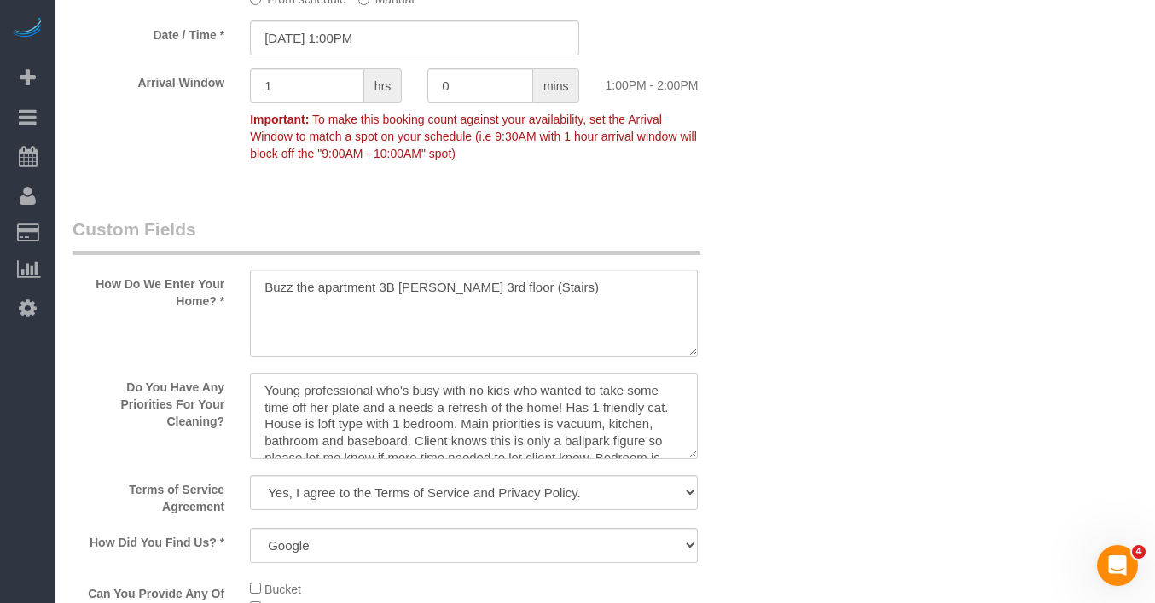
scroll to position [2025, 0]
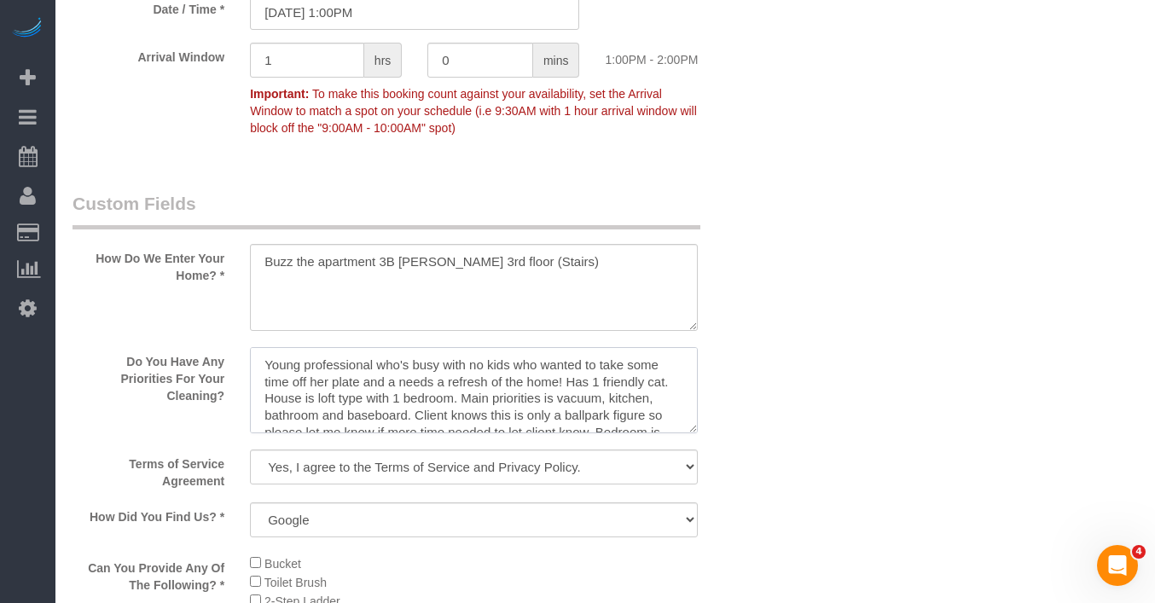
click at [266, 361] on textarea at bounding box center [474, 390] width 448 height 87
click at [265, 357] on textarea at bounding box center [474, 390] width 448 height 87
click at [268, 362] on textarea at bounding box center [474, 390] width 448 height 87
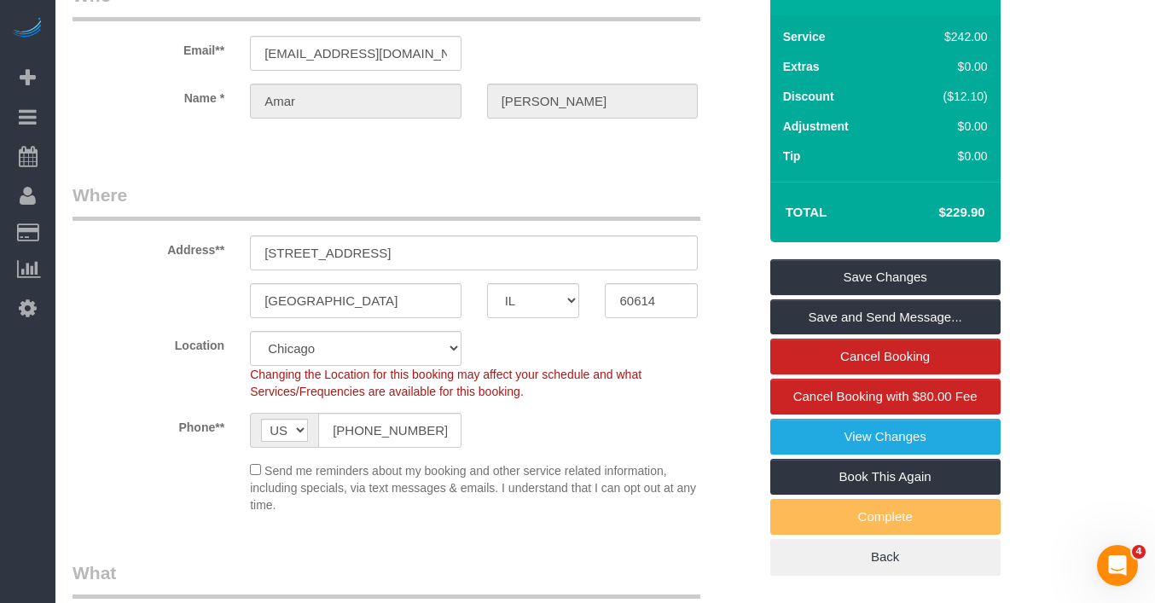
scroll to position [0, 0]
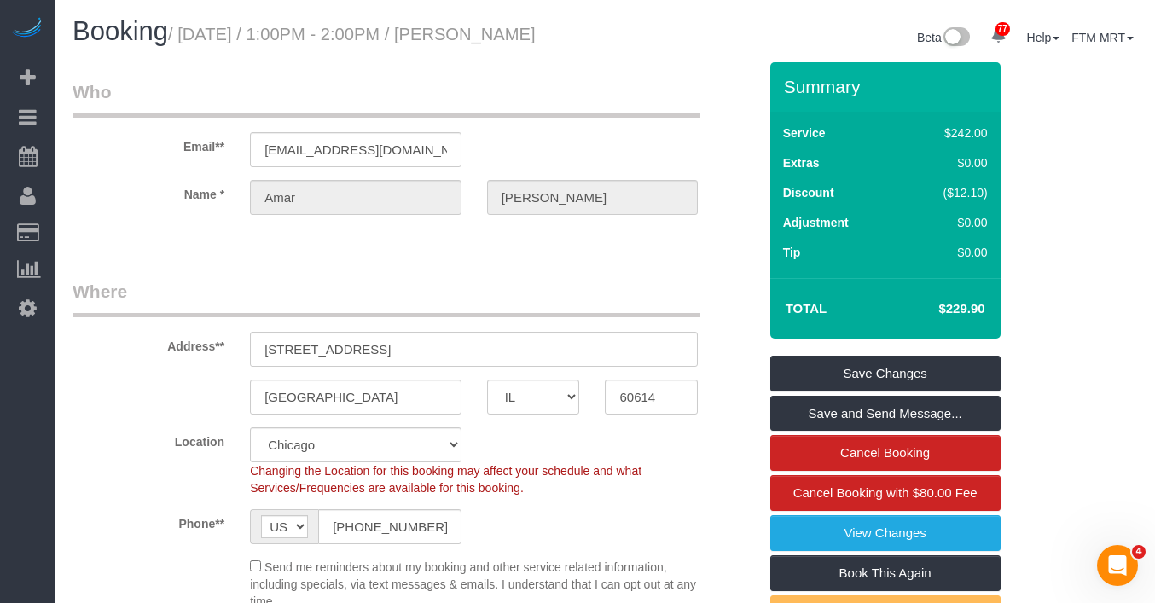
type textarea "**Client now has a vacuum, no longer need to bring yours!** Young professional …"
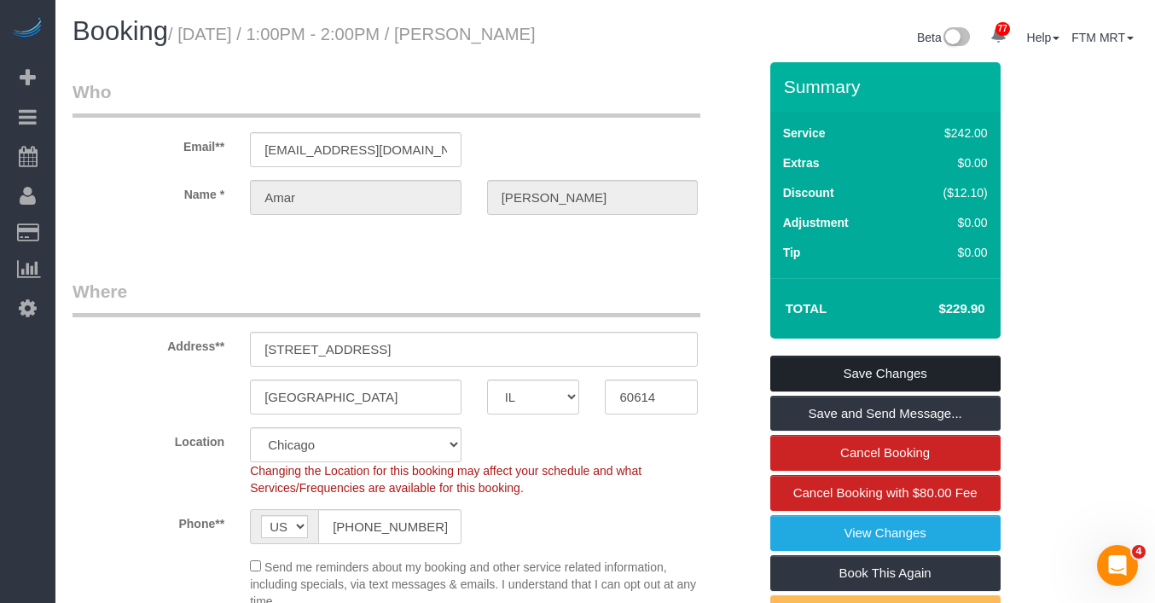
click at [901, 363] on link "Save Changes" at bounding box center [885, 374] width 230 height 36
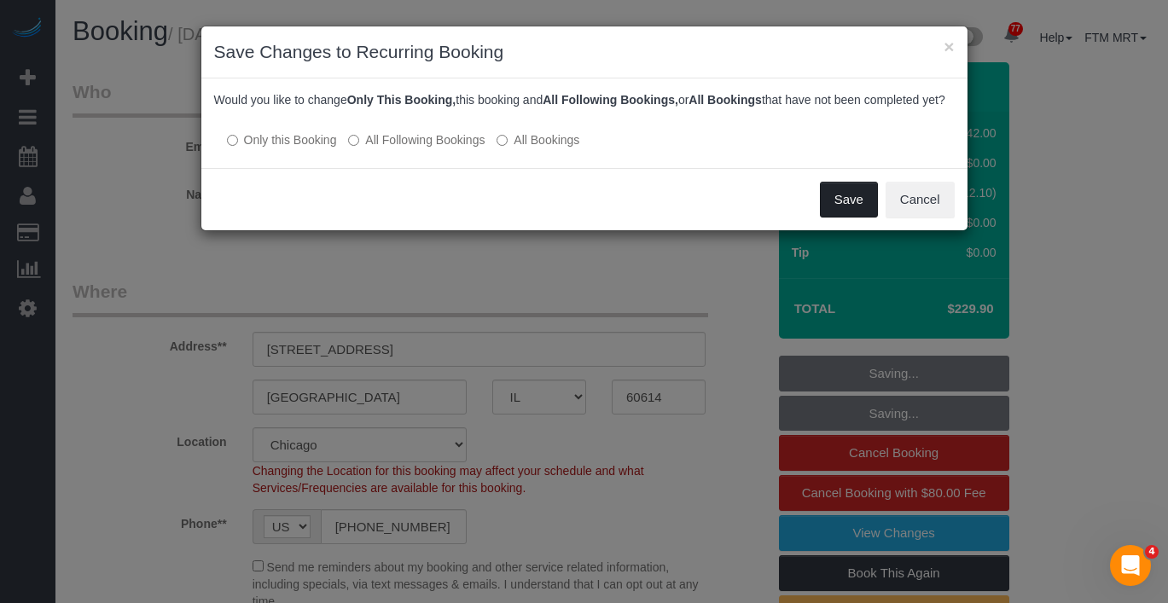
click at [861, 218] on button "Save" at bounding box center [849, 200] width 58 height 36
